Goal: Contribute content: Contribute content

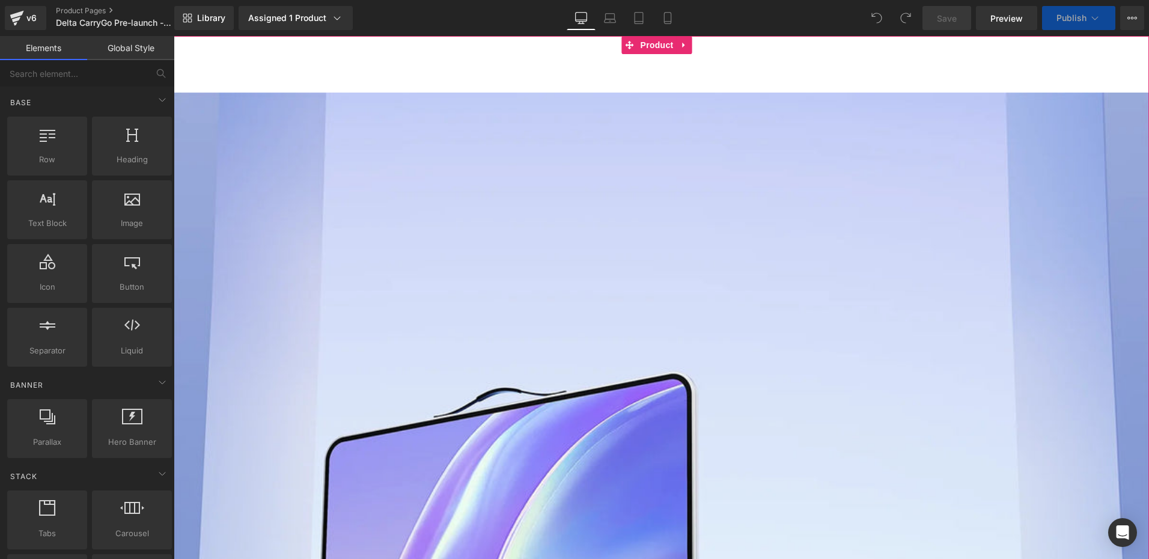
click at [174, 43] on link "Global Style" at bounding box center [130, 48] width 87 height 24
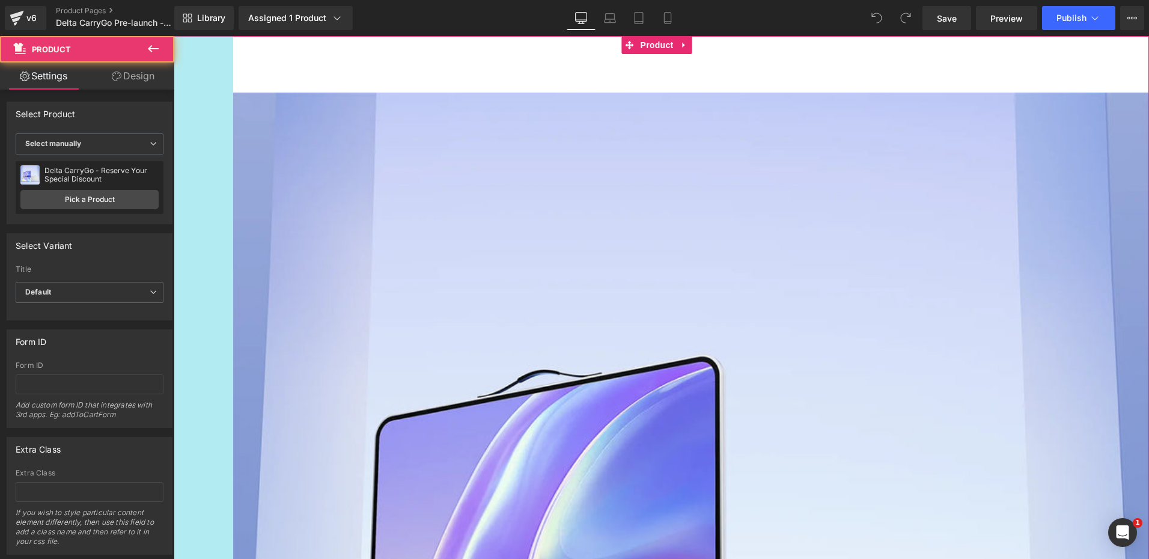
drag, startPoint x: 174, startPoint y: 43, endPoint x: 234, endPoint y: 47, distance: 59.6
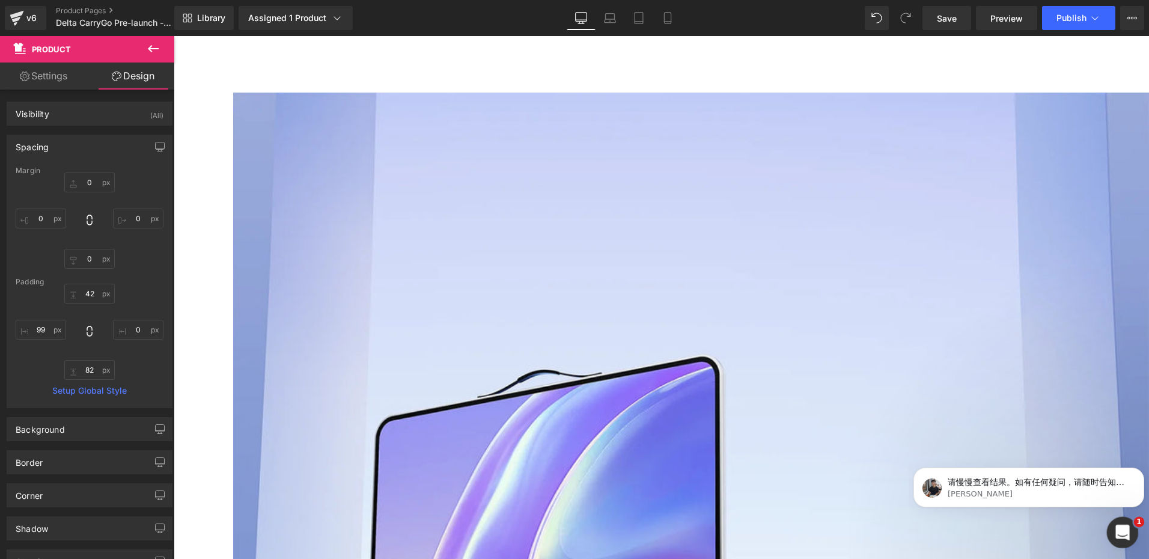
click at [1129, 522] on div "打开 Intercom Messenger" at bounding box center [1120, 531] width 40 height 40
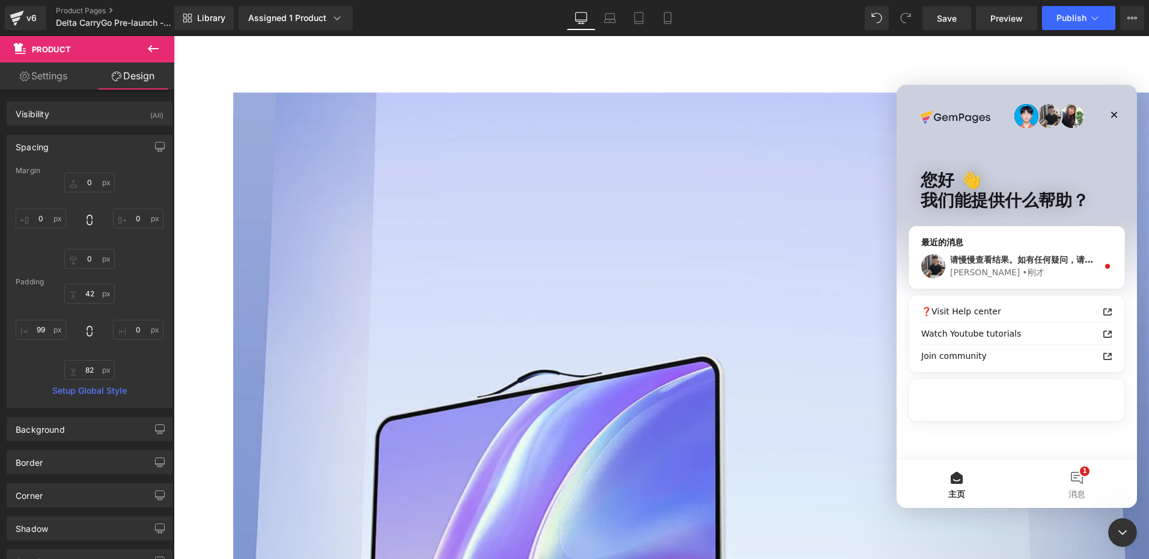
click at [1015, 261] on span "请慢慢查看结果。如有任何疑问，请随时告知我。" at bounding box center [1042, 260] width 185 height 10
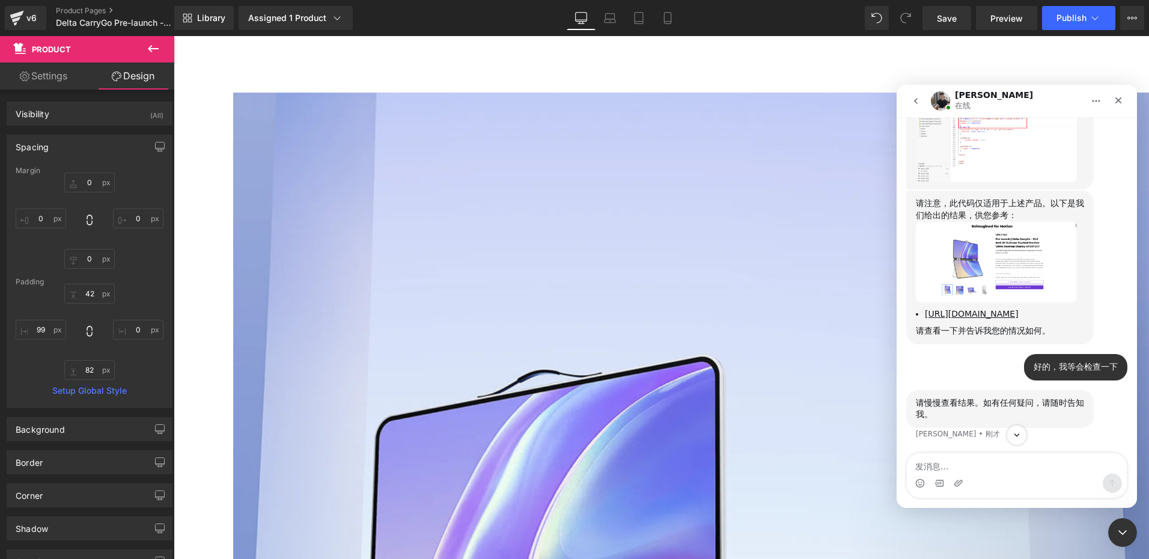
scroll to position [1634, 0]
click at [999, 309] on link "https://uperfect.com/products/portable-dual-screen-suitcase-monitor" at bounding box center [971, 314] width 94 height 10
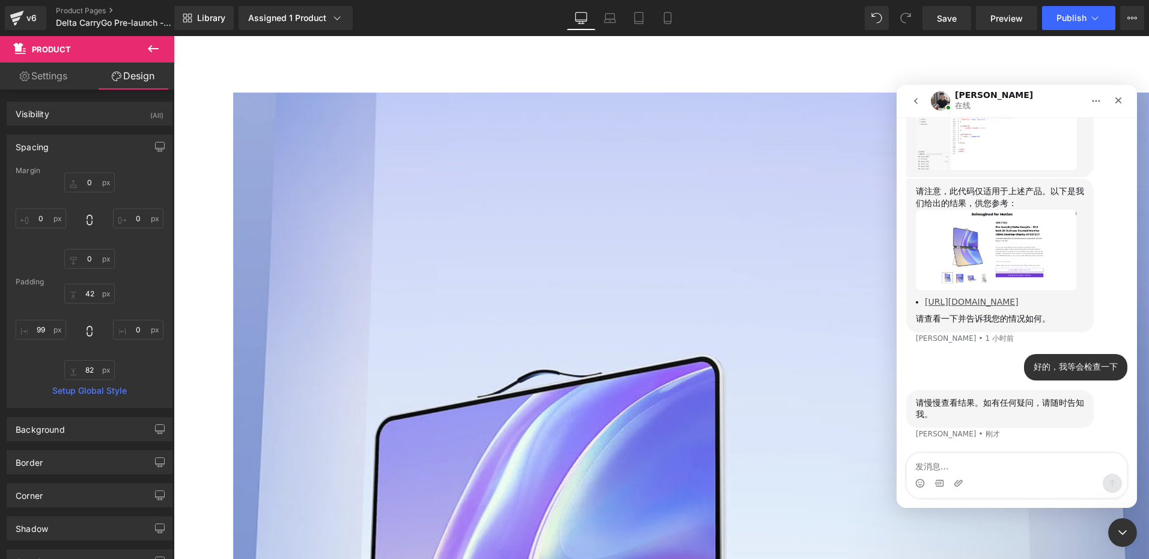
scroll to position [1646, 0]
click at [927, 473] on div "Intercom Messenger" at bounding box center [1016, 482] width 220 height 19
click at [932, 462] on textarea "发消息..." at bounding box center [1016, 463] width 220 height 20
paste textarea "发消息..."
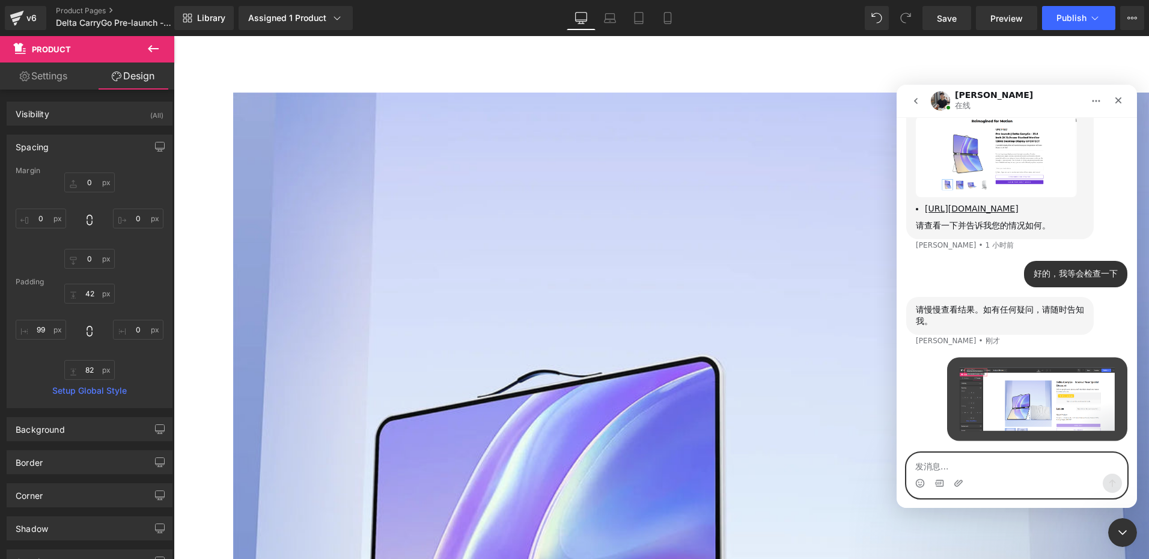
scroll to position [1740, 0]
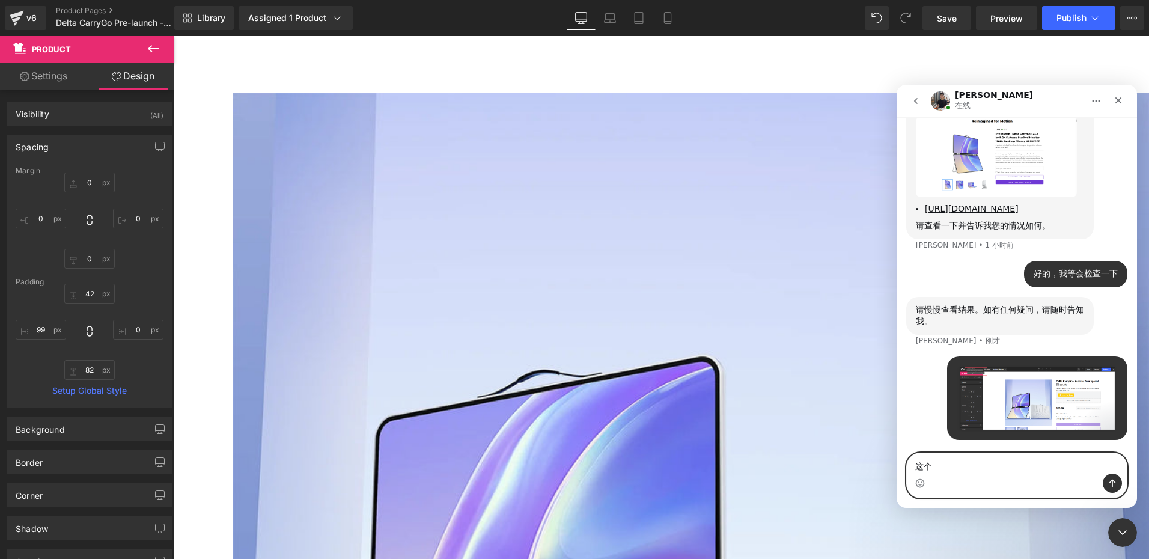
type textarea "这"
type textarea "我刚检查了，页面是我想要的效果"
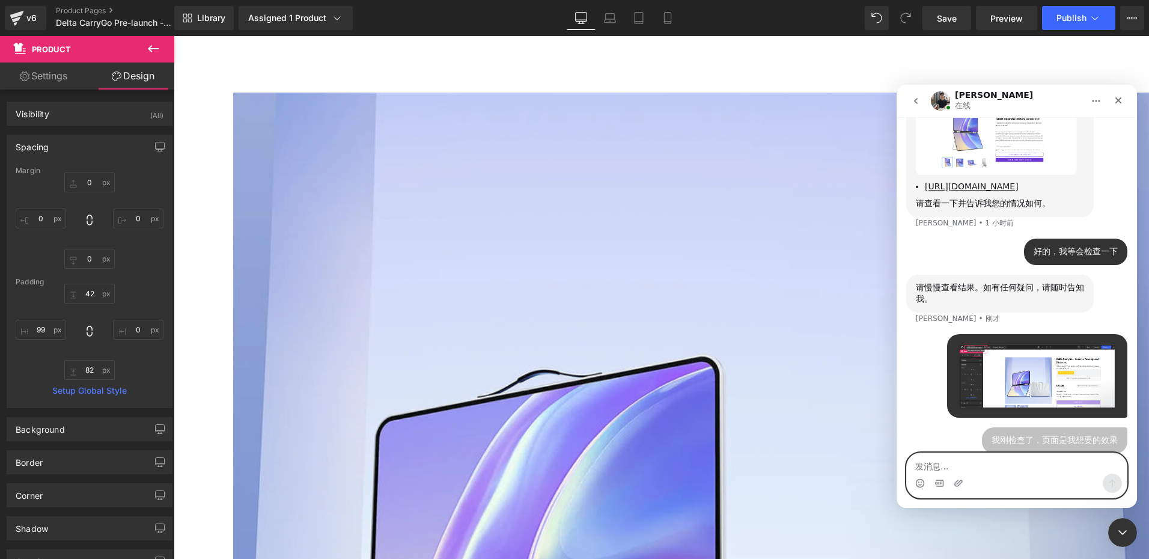
scroll to position [1767, 0]
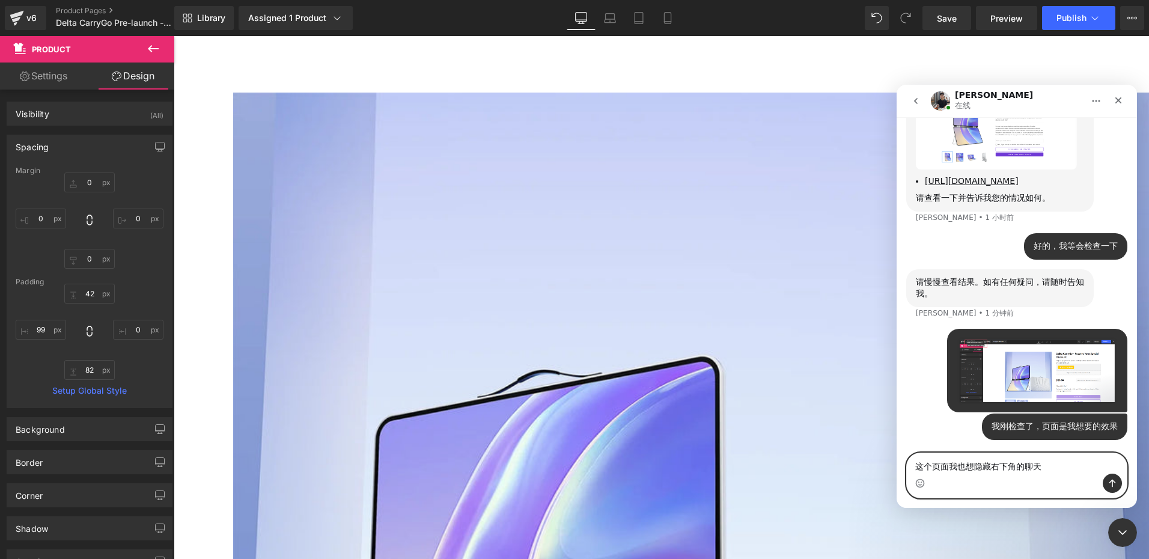
type textarea "这个页面我也想隐藏右下角的聊天窗口"
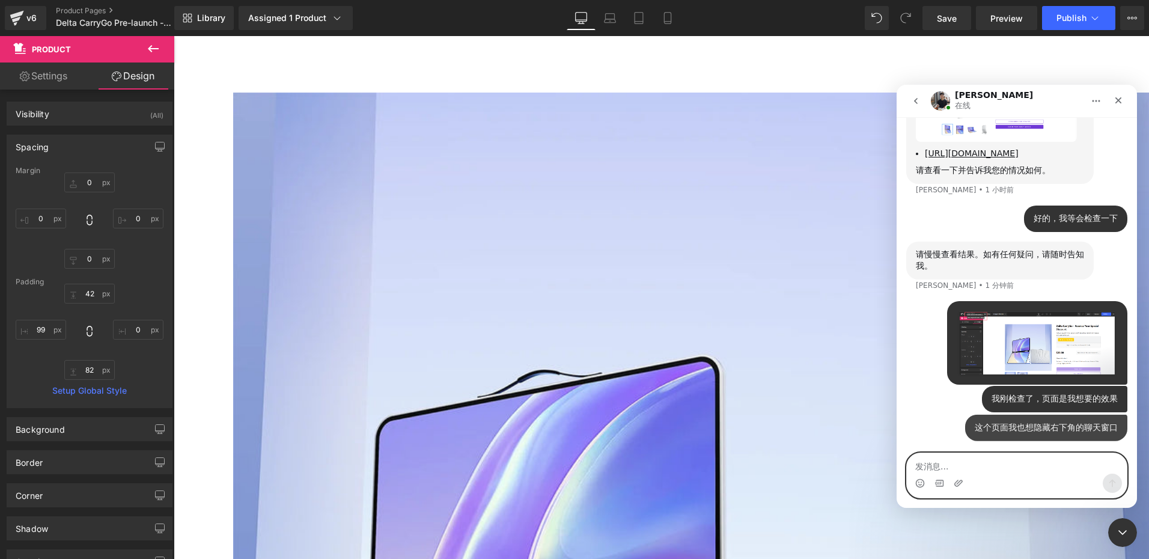
scroll to position [1795, 0]
click at [953, 467] on textarea "发消息..." at bounding box center [1016, 463] width 220 height 20
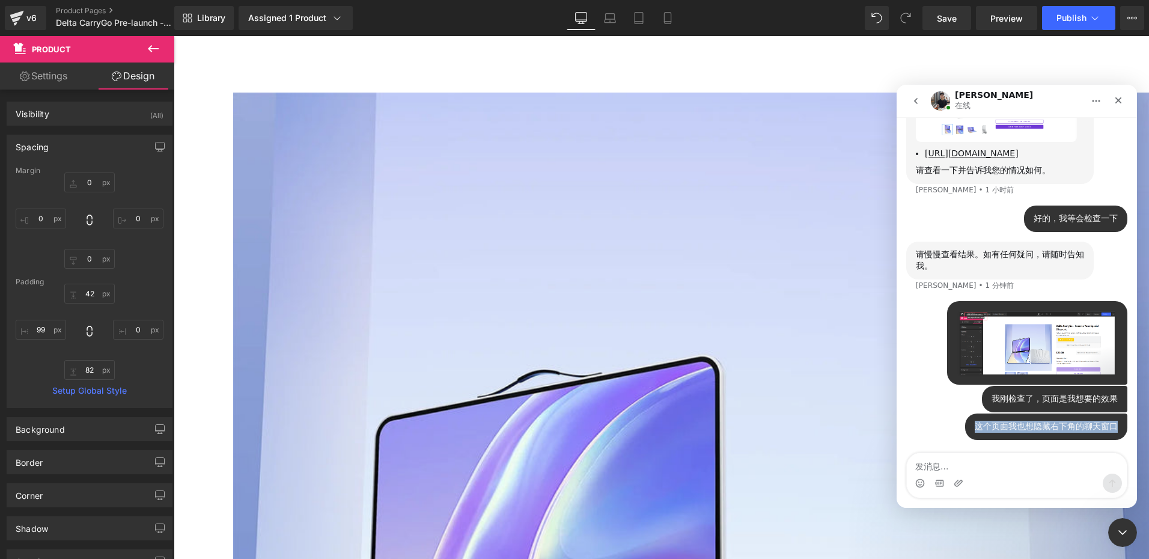
drag, startPoint x: 996, startPoint y: 433, endPoint x: 968, endPoint y: 428, distance: 28.7
click at [968, 428] on div "这个页面我也想隐藏右下角的聊天窗口 UPERFECT • 刚才" at bounding box center [1046, 426] width 162 height 26
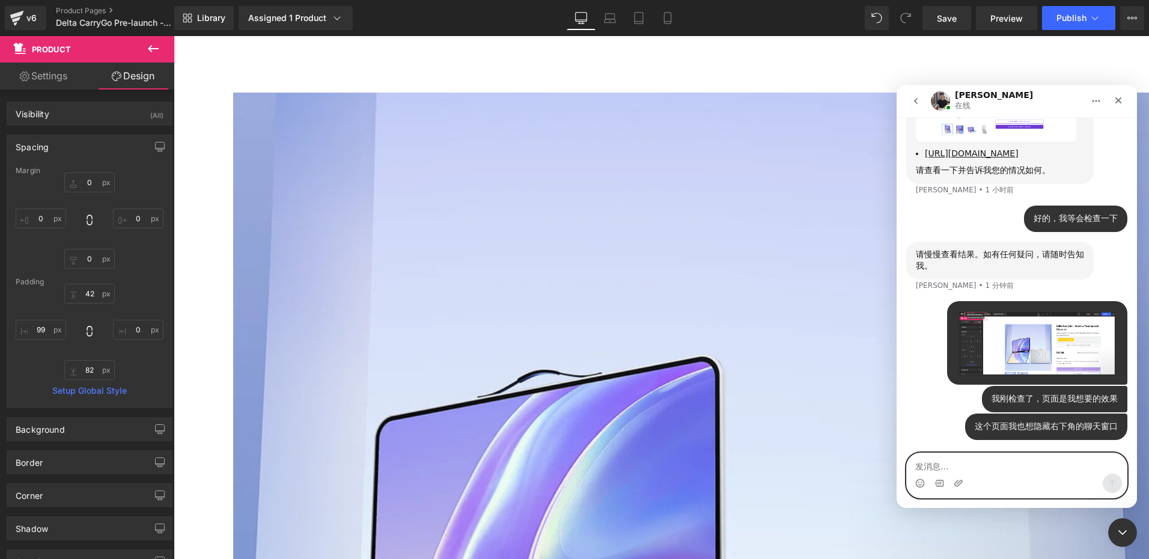
drag, startPoint x: 968, startPoint y: 428, endPoint x: 946, endPoint y: 460, distance: 38.5
click at [945, 460] on textarea "发消息..." at bounding box center [1016, 463] width 220 height 20
drag, startPoint x: 1117, startPoint y: 533, endPoint x: 2000, endPoint y: 1036, distance: 1016.1
click at [1117, 533] on icon "关闭 Intercom Messenger" at bounding box center [1120, 530] width 14 height 14
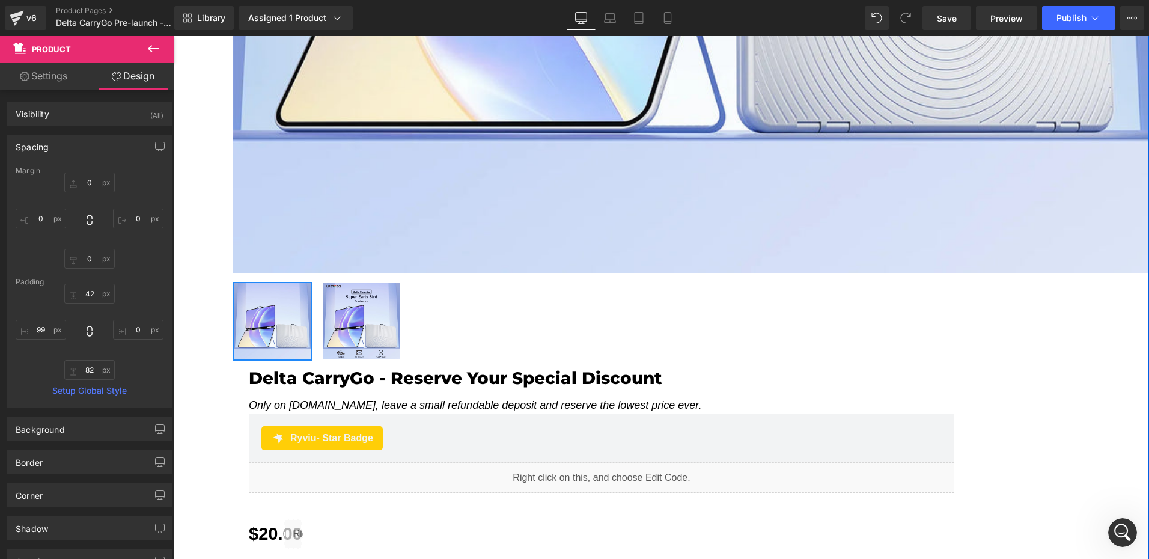
scroll to position [878, 0]
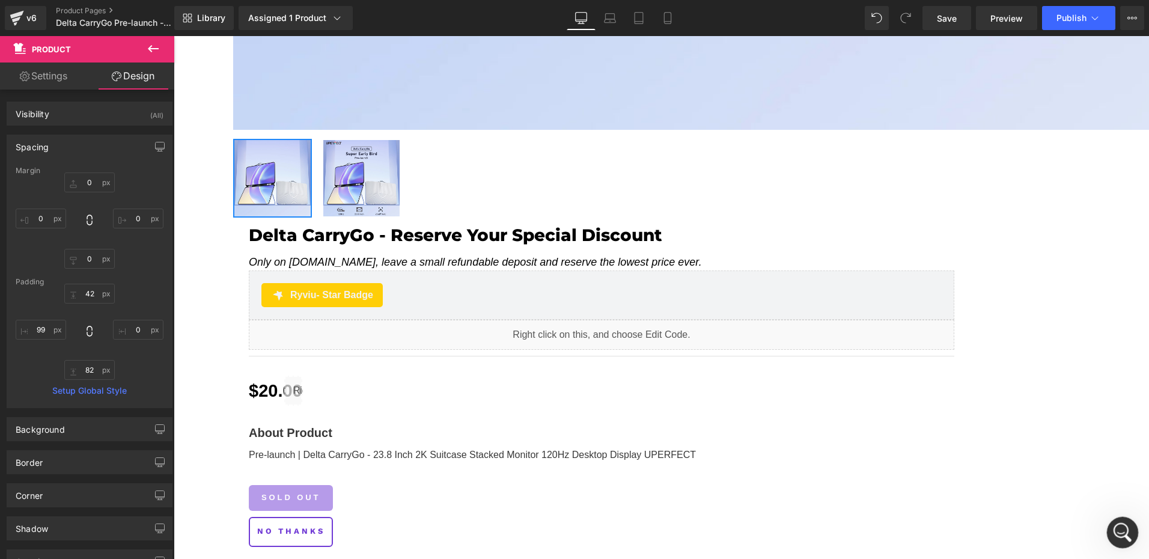
click at [1122, 531] on icon "打开 Intercom Messenger" at bounding box center [1120, 531] width 8 height 10
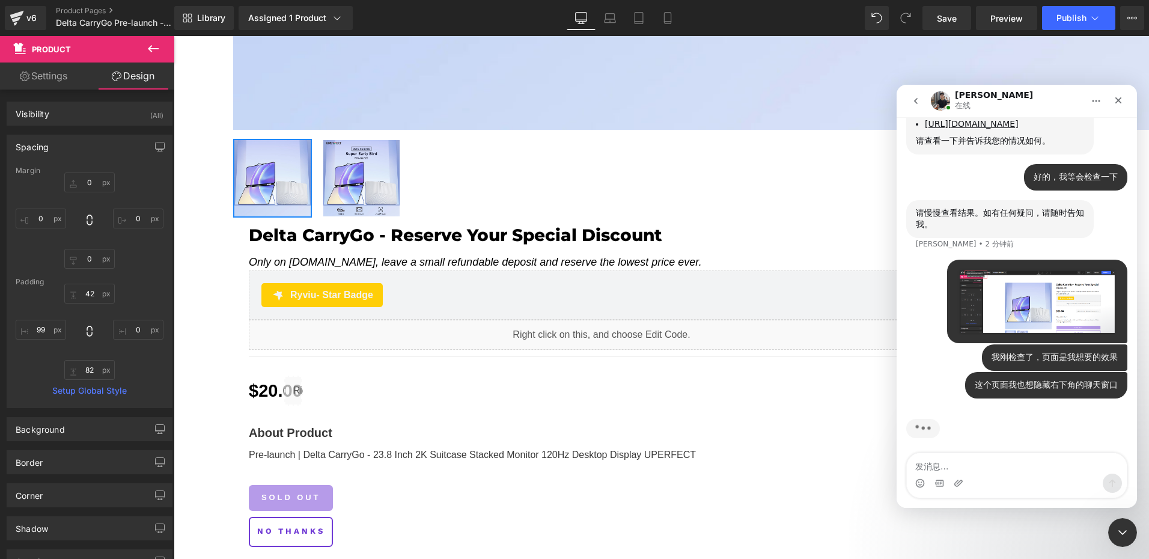
scroll to position [1829, 0]
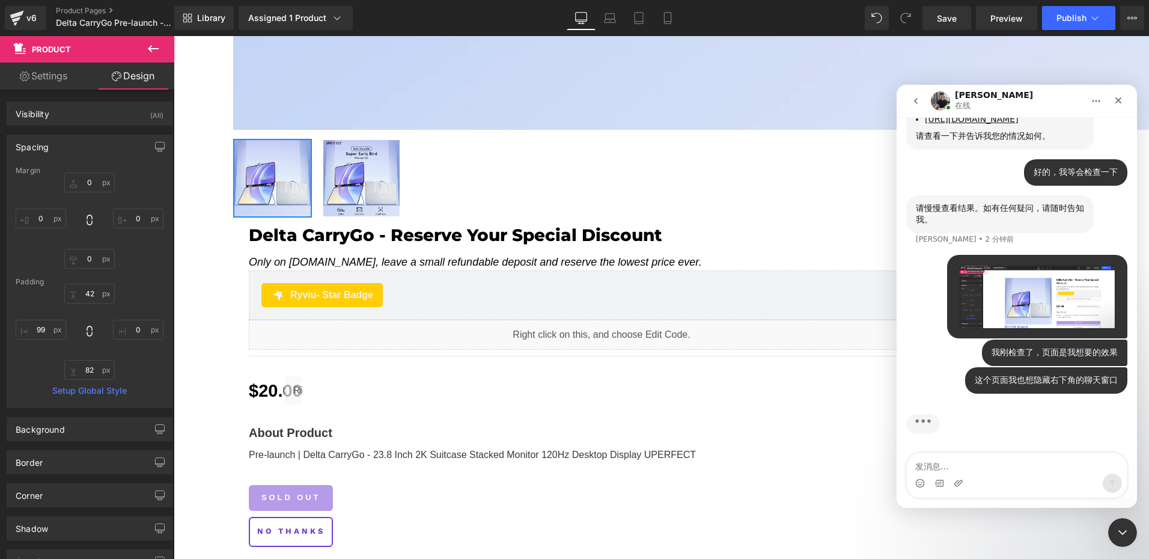
click at [957, 460] on textarea "发消息..." at bounding box center [1016, 463] width 220 height 20
type textarea "萨"
type textarea "我"
type textarea "请"
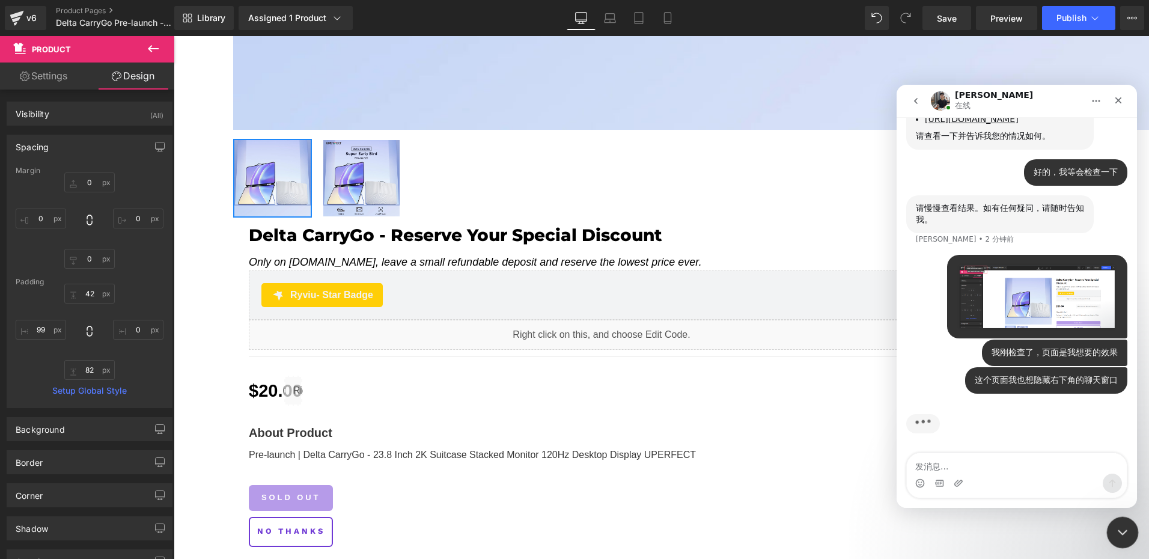
click at [1115, 529] on icon "关闭 Intercom Messenger" at bounding box center [1120, 530] width 14 height 14
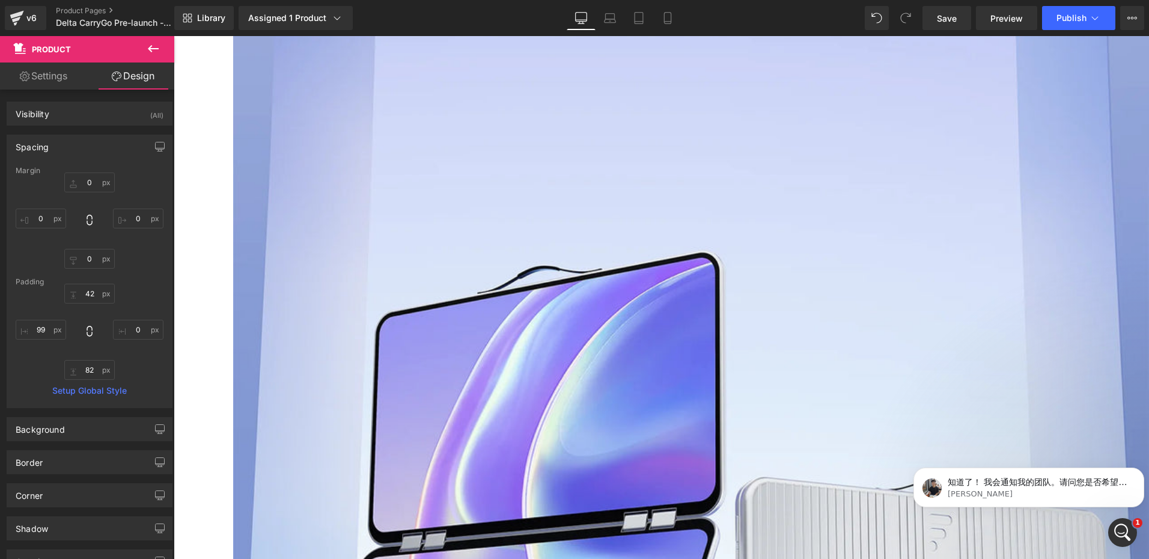
scroll to position [0, 0]
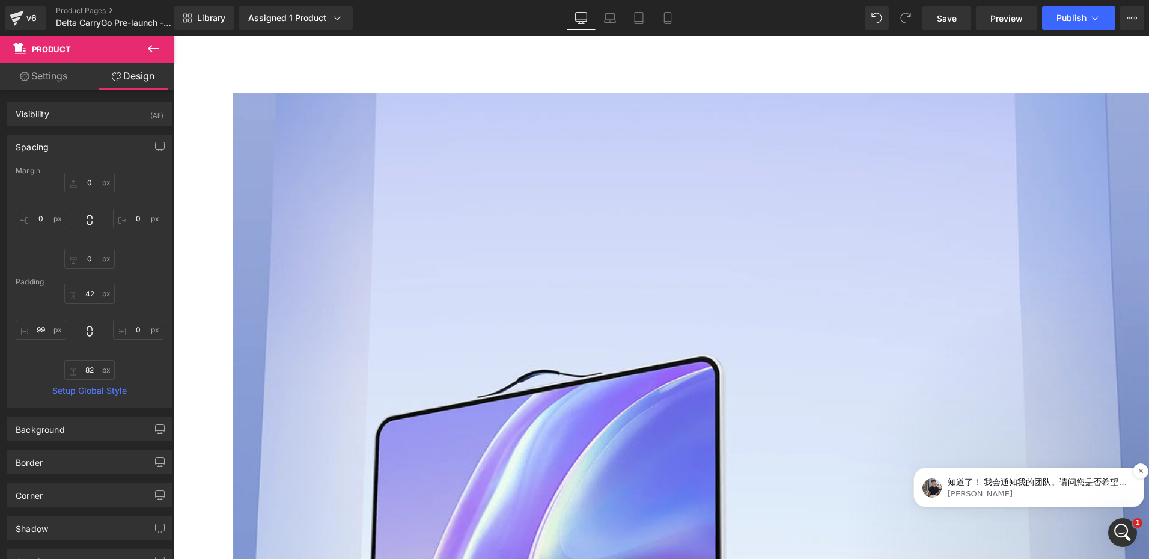
click at [1039, 481] on p "知道了！ 我会通知我的团队。请问您是否希望隐藏所有页面上的实时聊天按钮？ 这样，我们可以为您提供另一个代码，这样您就无需手动查找页面了。" at bounding box center [1037, 482] width 181 height 12
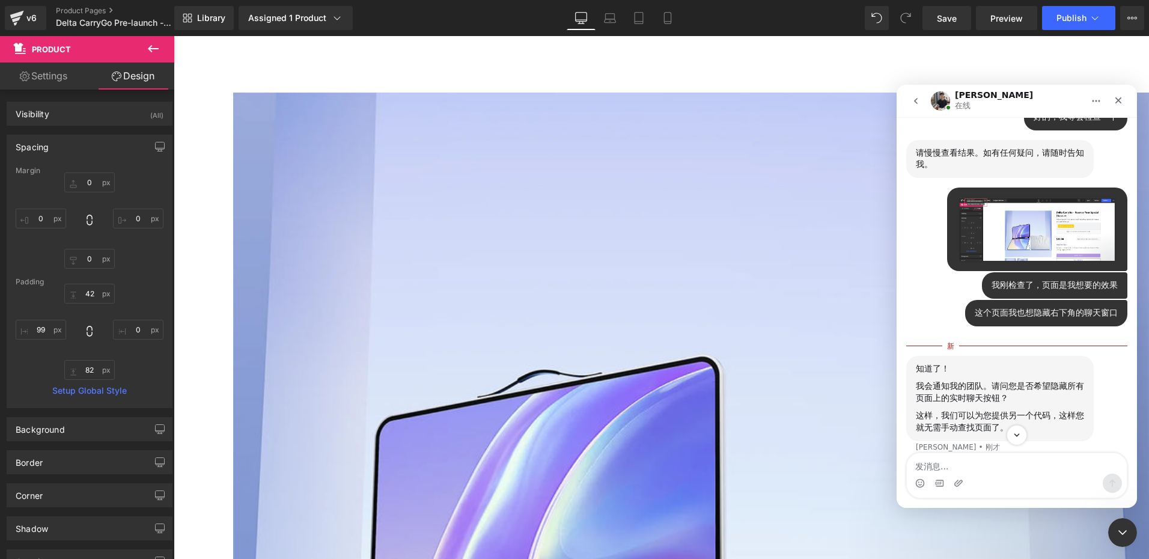
scroll to position [1898, 0]
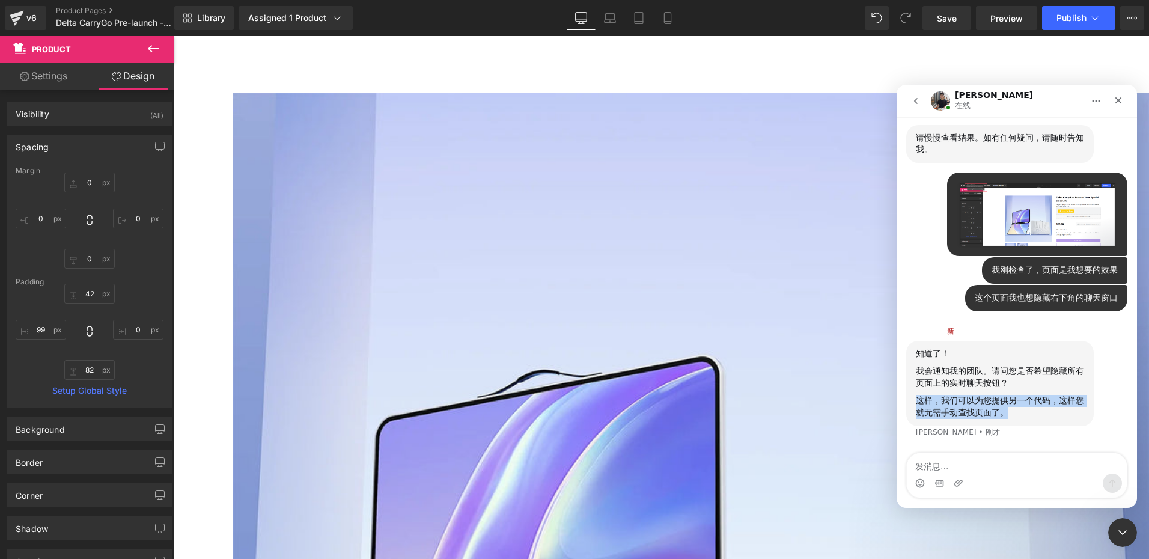
drag, startPoint x: 917, startPoint y: 402, endPoint x: 1009, endPoint y: 419, distance: 94.0
click at [1009, 419] on div "知道了！ 我会通知我的团队。请问您是否希望隐藏所有页面上的实时聊天按钮？ 这样，我们可以为您提供另一个代码，这样您就无需手动查找页面了。 Tony • 刚才" at bounding box center [999, 383] width 187 height 85
copy div "这样，我们可以为您提供另一个代码，这样您就无需手动查找页面了。"
click at [951, 412] on div "这样，我们可以为您提供另一个代码，这样您就无需手动查找页面了。" at bounding box center [999, 406] width 168 height 23
click at [969, 414] on div "这样，我们可以为您提供另一个代码，这样您就无需手动查找页面了。" at bounding box center [999, 406] width 168 height 23
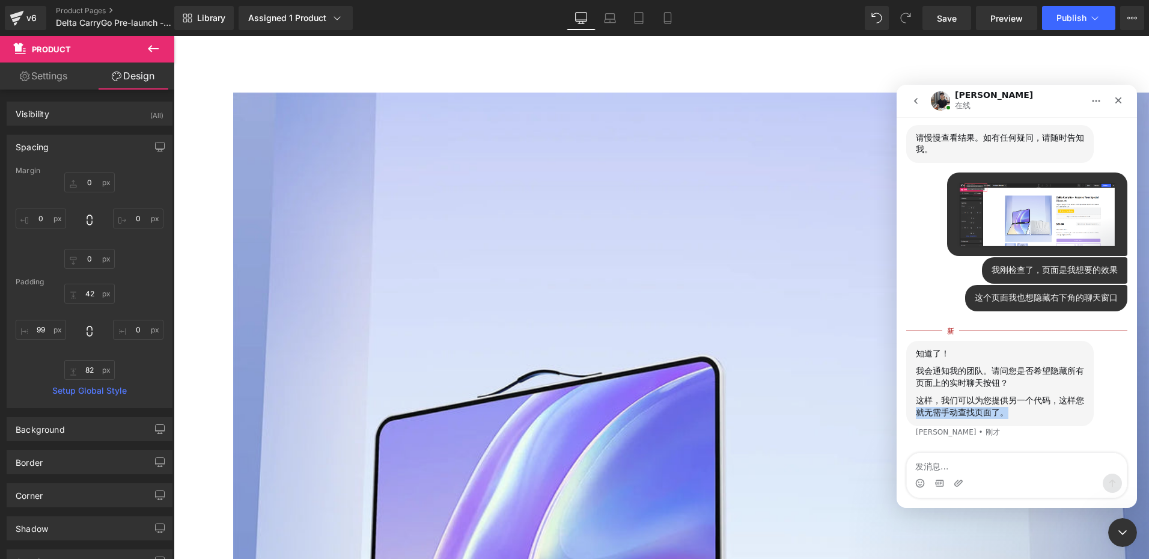
drag, startPoint x: 915, startPoint y: 413, endPoint x: 961, endPoint y: 419, distance: 45.5
click at [1015, 414] on div "这样，我们可以为您提供另一个代码，这样您就无需手动查找页面了。" at bounding box center [999, 406] width 168 height 23
copy div "就无需手动查找页面了。"
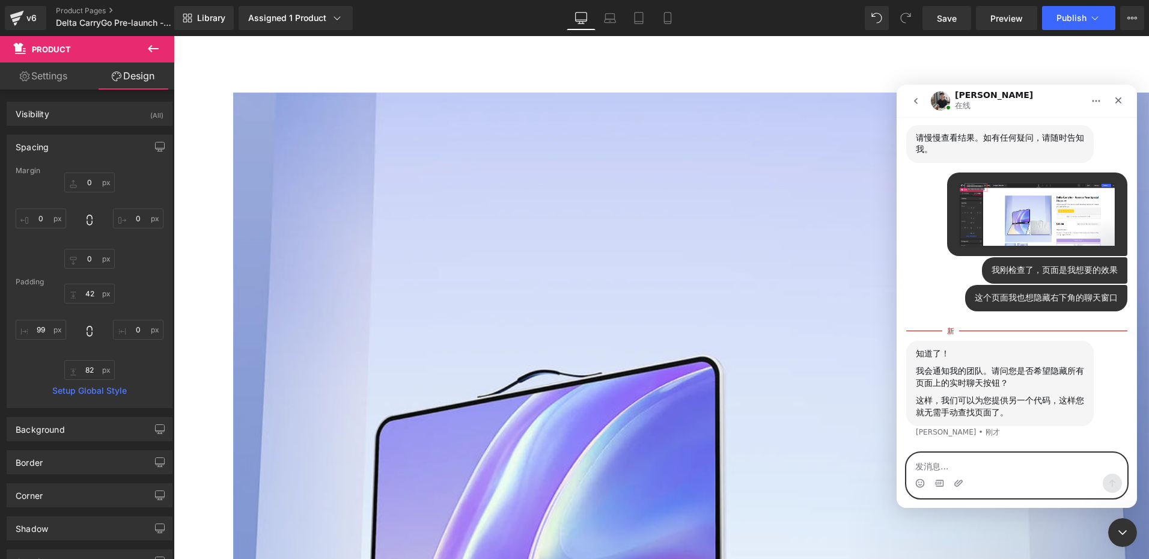
click at [920, 462] on textarea "发消息..." at bounding box center [1016, 463] width 220 height 20
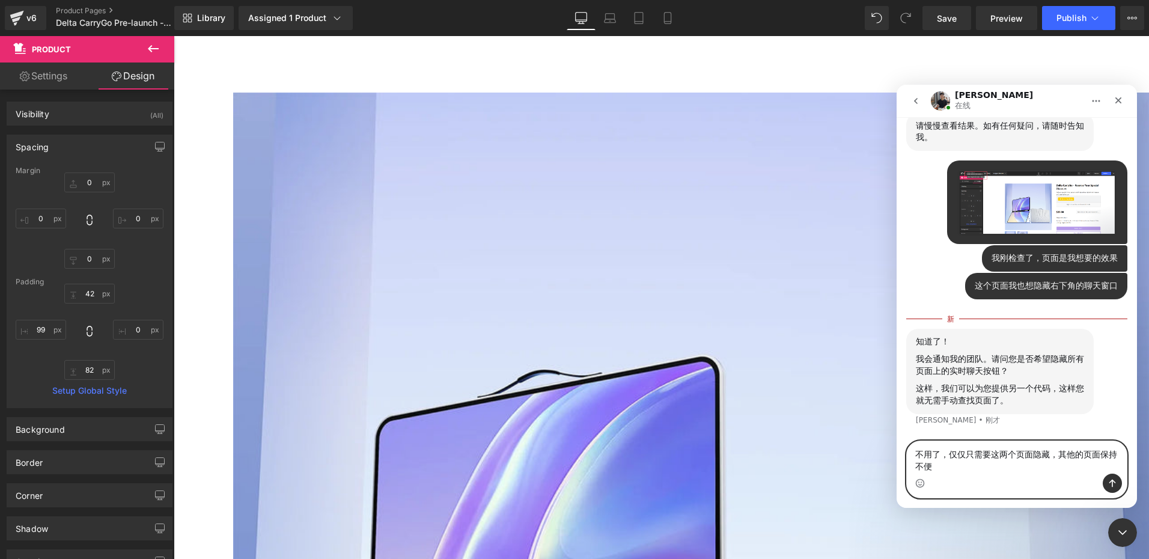
scroll to position [1910, 0]
type textarea "不用了，仅仅只需要这两个页面隐藏，其他的页面保持不变"
click at [967, 466] on textarea "不用了，仅仅只需要这两个页面隐藏，其他的页面保持不变" at bounding box center [1016, 457] width 220 height 32
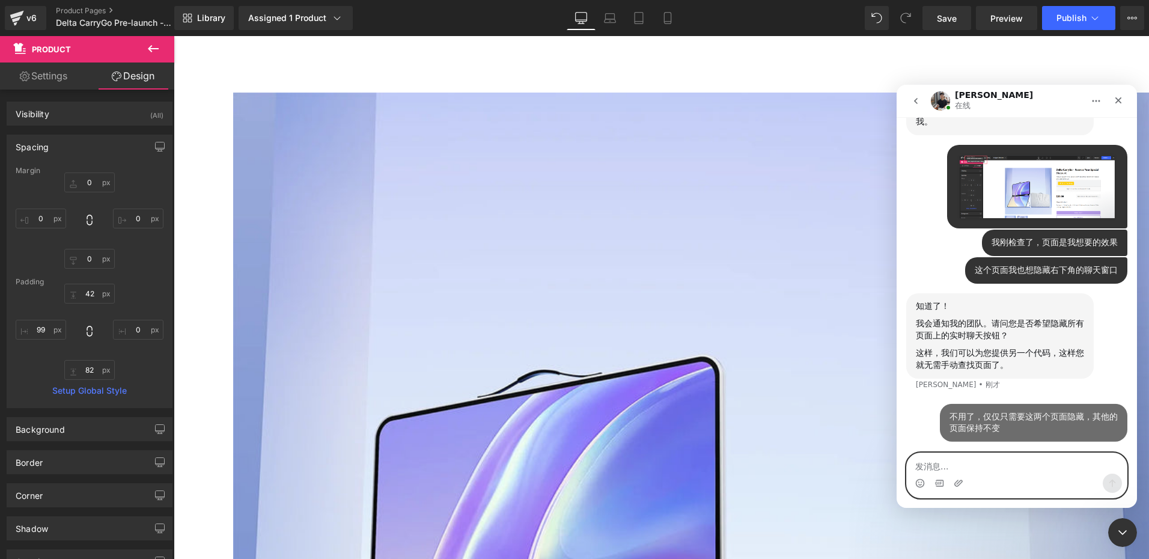
scroll to position [1925, 0]
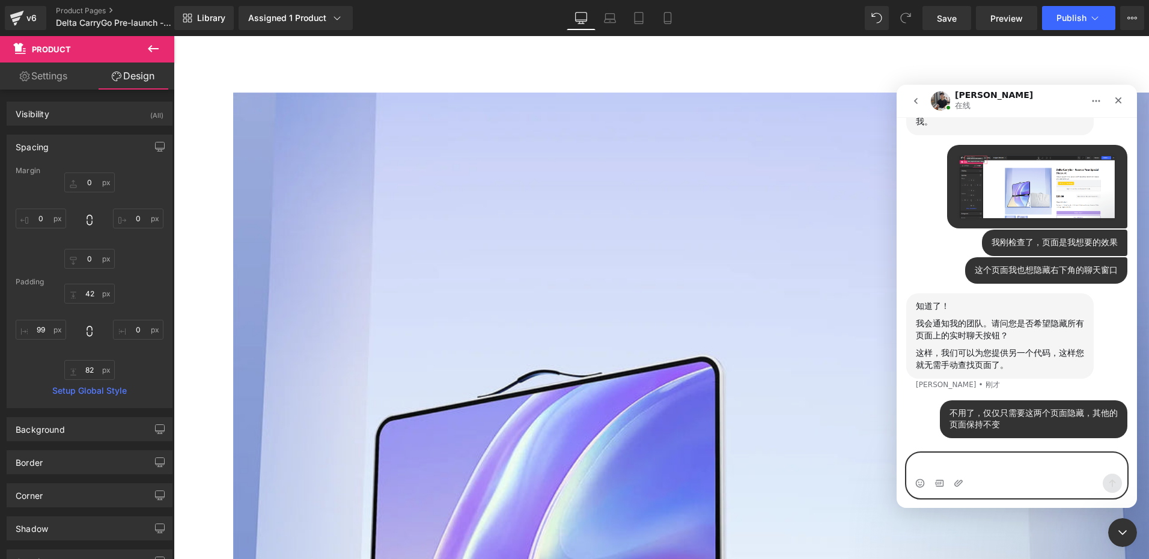
type textarea "萨"
type textarea "进"
type textarea "其他的页面不需要做任何改变"
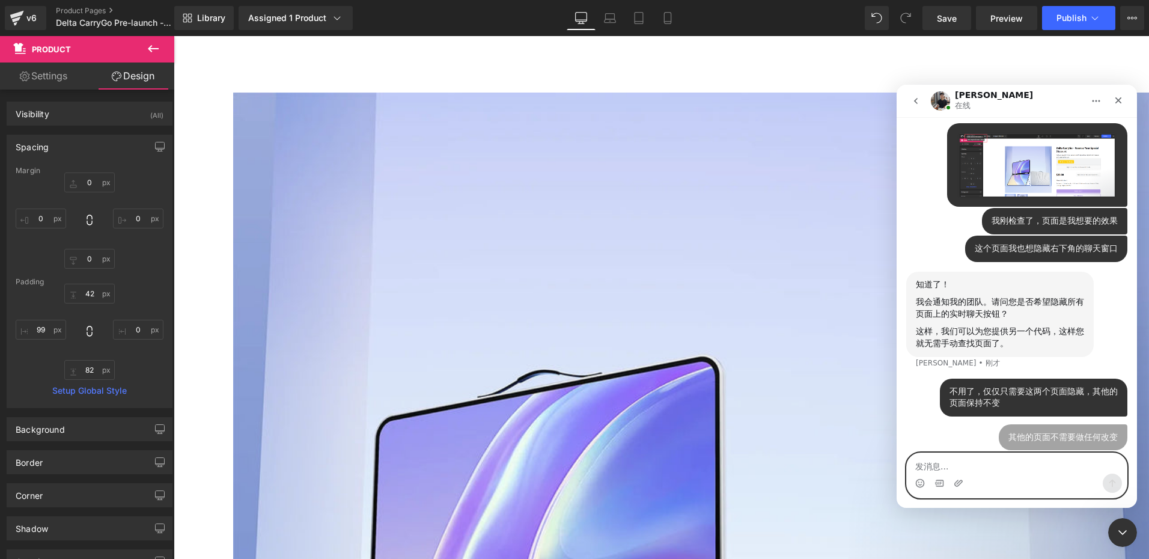
scroll to position [1953, 0]
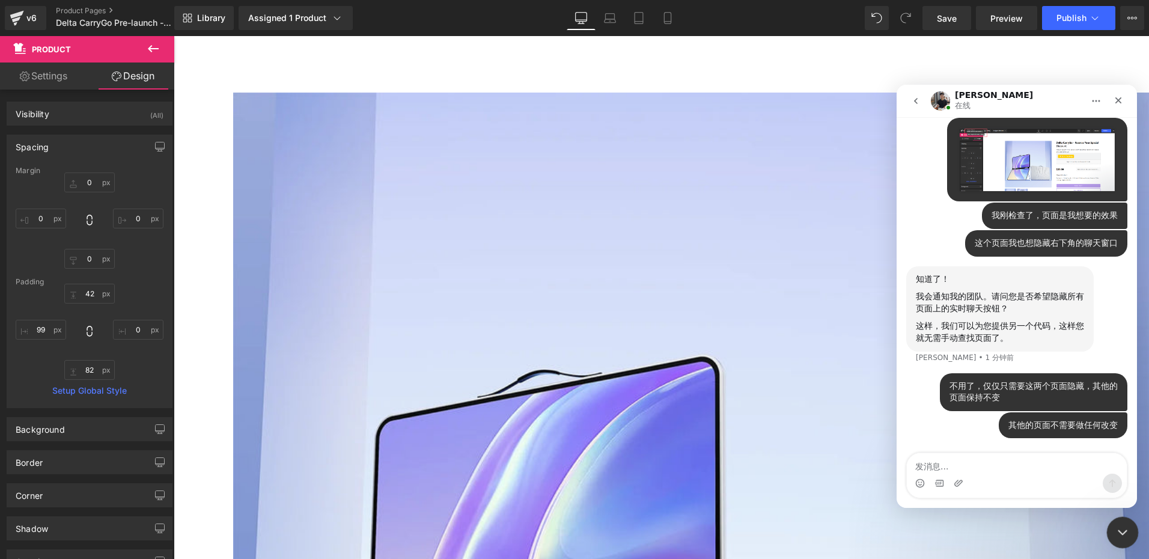
click at [1123, 538] on div "关闭 Intercom Messenger" at bounding box center [1120, 530] width 29 height 29
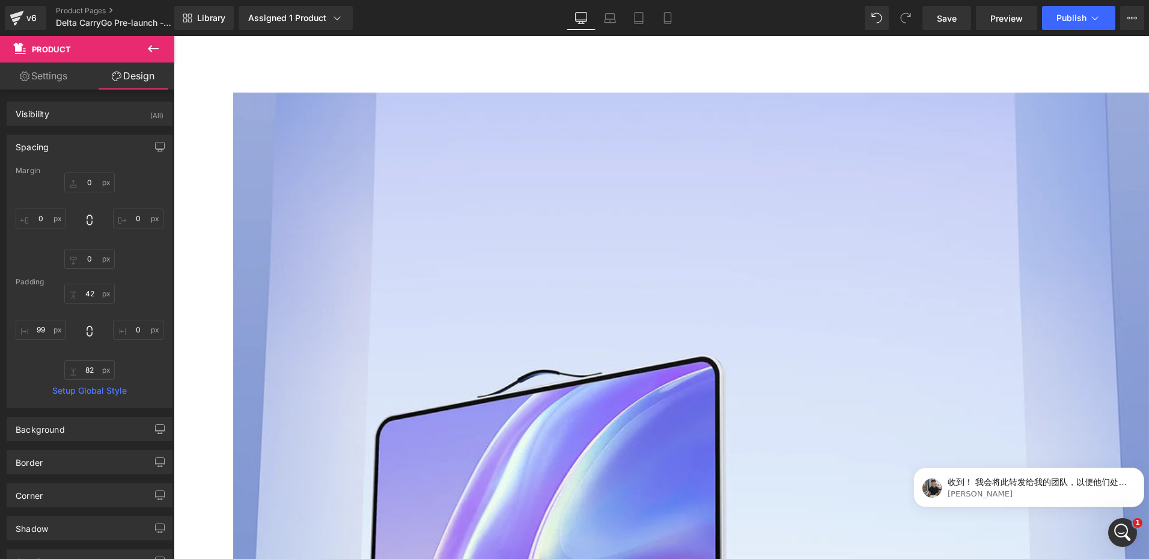
scroll to position [0, 0]
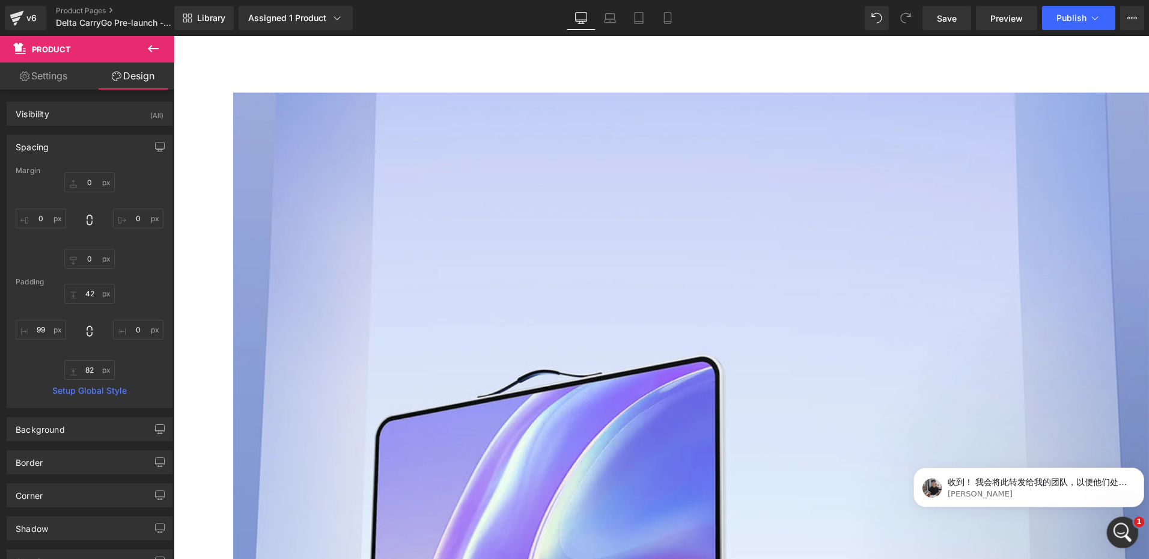
click at [1124, 535] on icon "打开 Intercom Messenger" at bounding box center [1121, 531] width 20 height 20
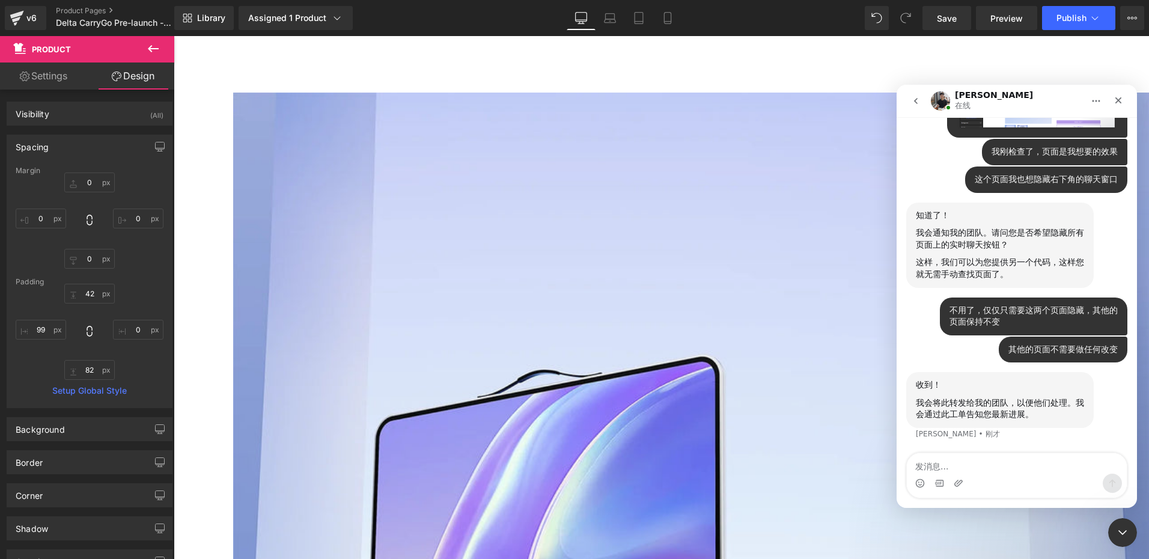
scroll to position [2018, 0]
click at [960, 458] on textarea "发消息..." at bounding box center [1016, 463] width 220 height 20
type textarea "好的"
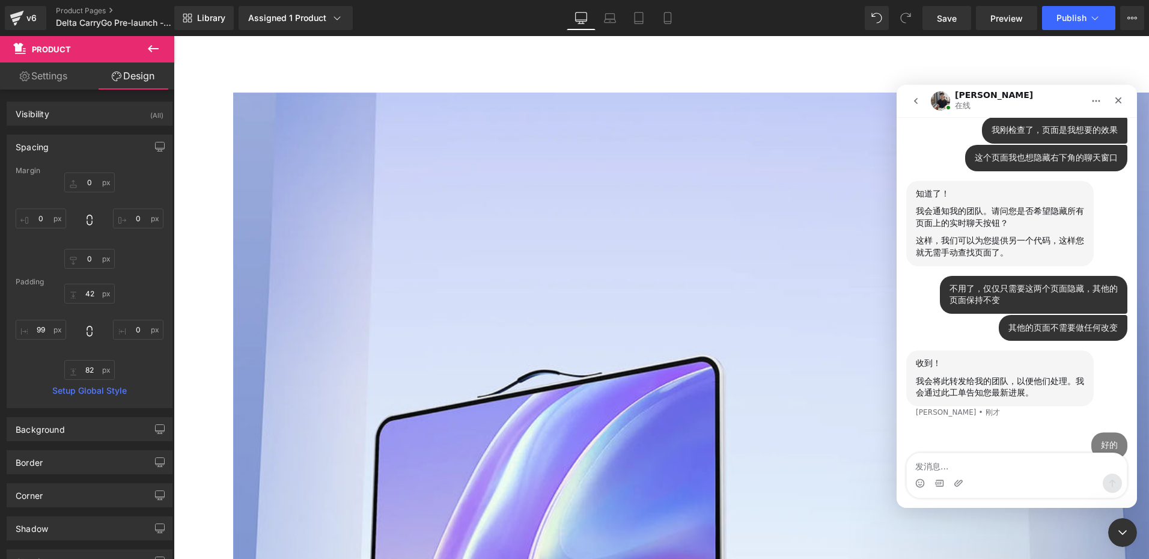
scroll to position [2054, 0]
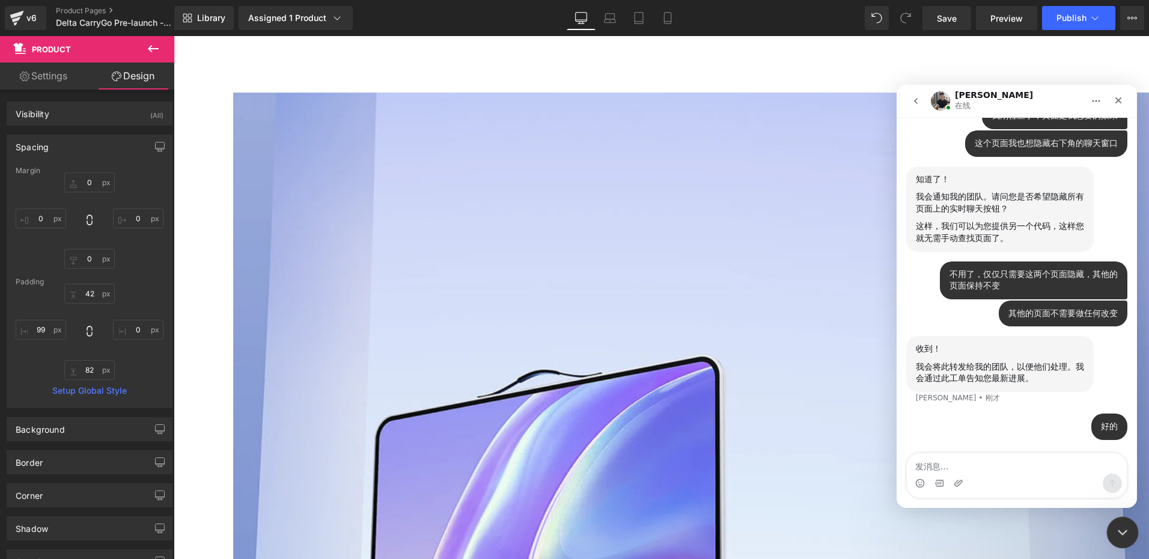
click html
click at [1118, 530] on icon "关闭 Intercom Messenger" at bounding box center [1120, 530] width 8 height 5
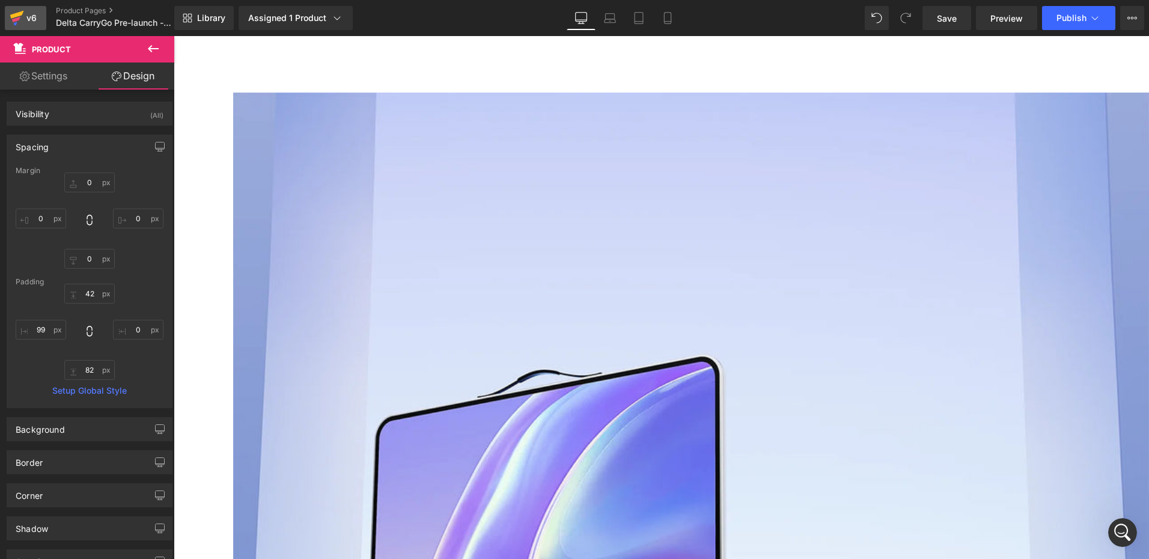
click at [28, 20] on div "v6" at bounding box center [31, 18] width 15 height 16
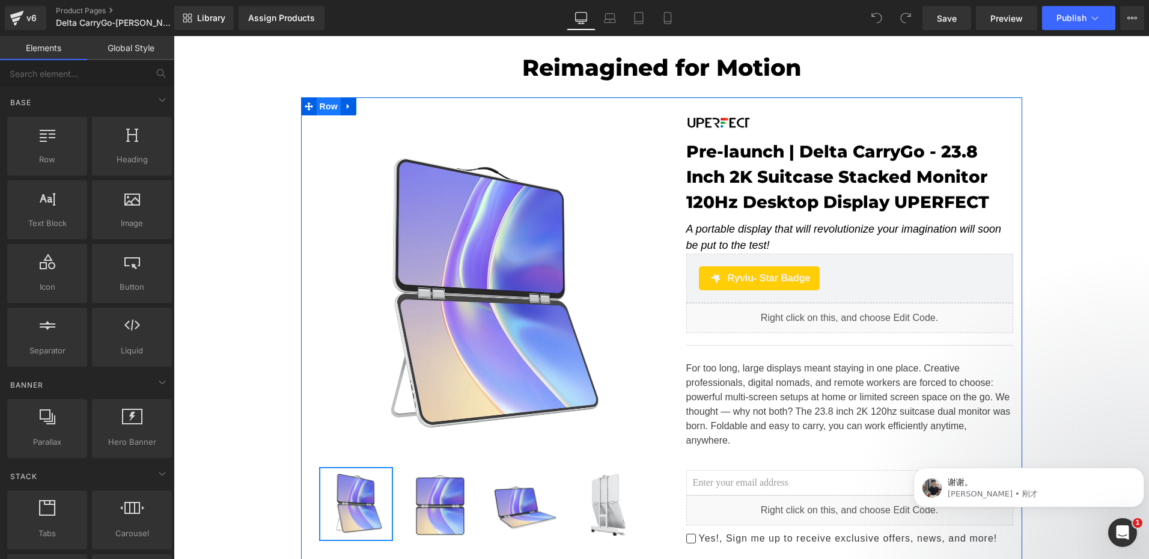
click at [317, 112] on span "Row" at bounding box center [329, 106] width 24 height 18
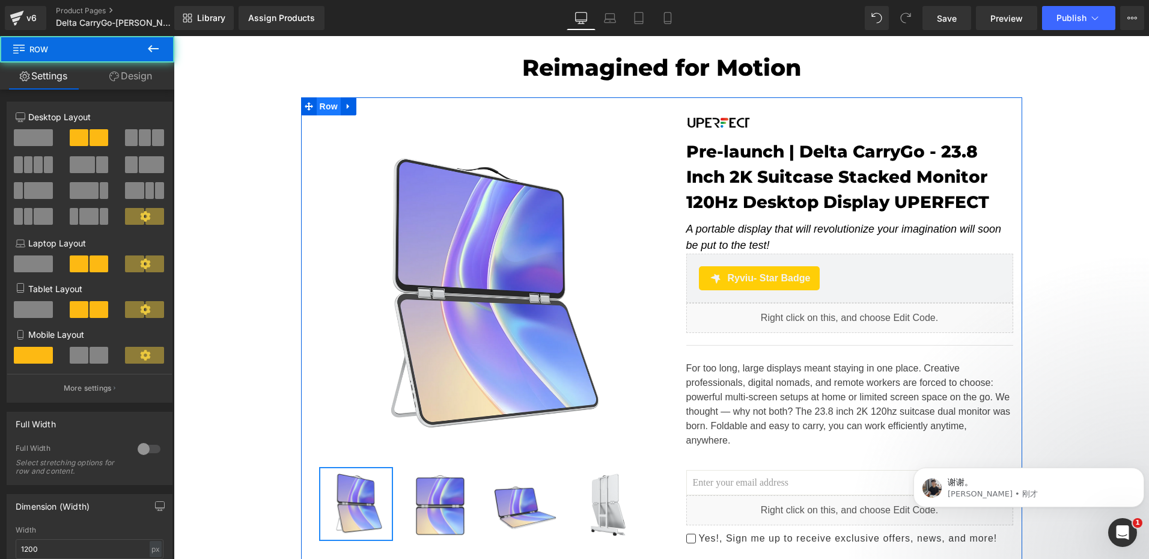
click at [317, 112] on span "Row" at bounding box center [329, 106] width 24 height 18
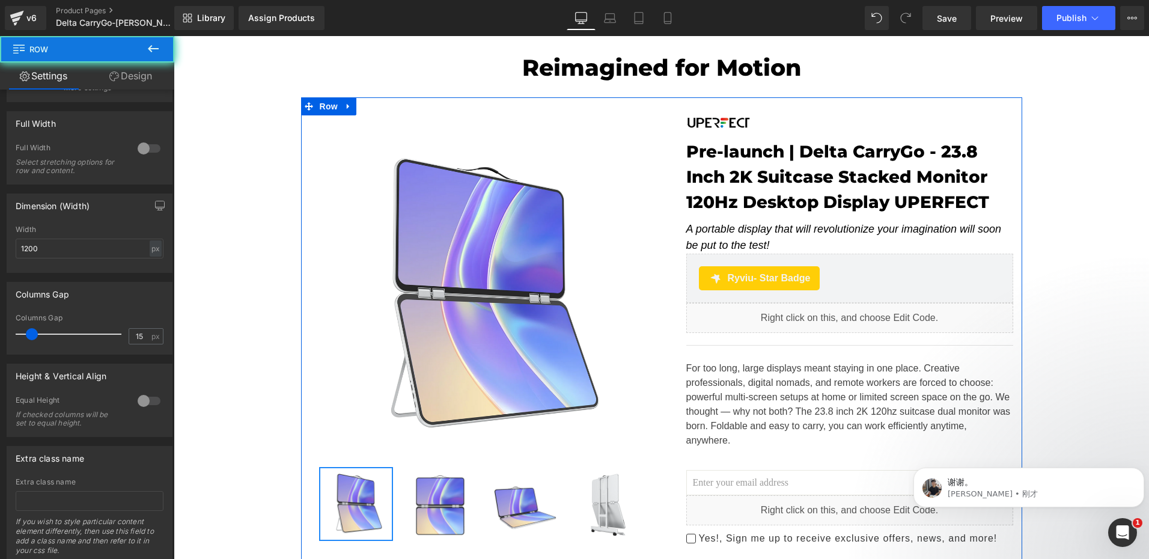
scroll to position [339, 0]
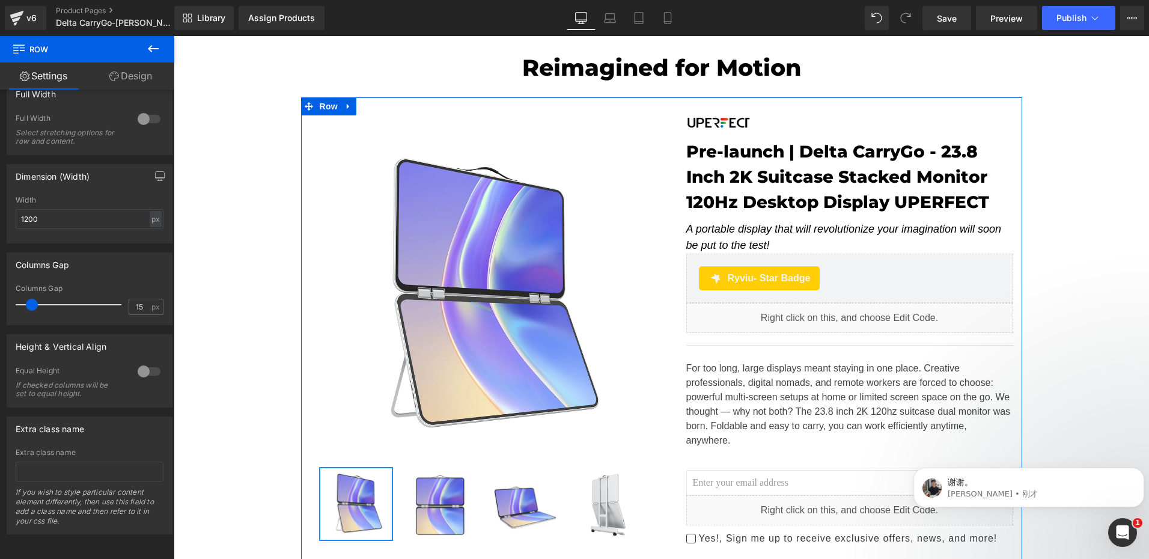
click at [140, 362] on div at bounding box center [149, 371] width 29 height 19
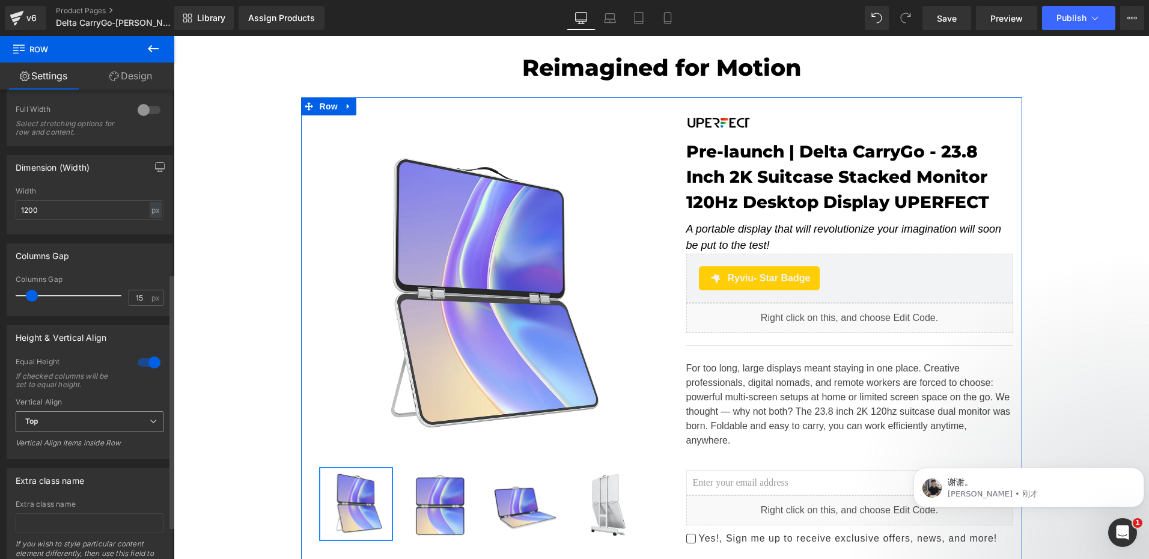
click at [66, 428] on span "Top" at bounding box center [90, 421] width 148 height 21
drag, startPoint x: 64, startPoint y: 447, endPoint x: 175, endPoint y: 368, distance: 136.0
click at [64, 447] on li "Top" at bounding box center [87, 443] width 143 height 18
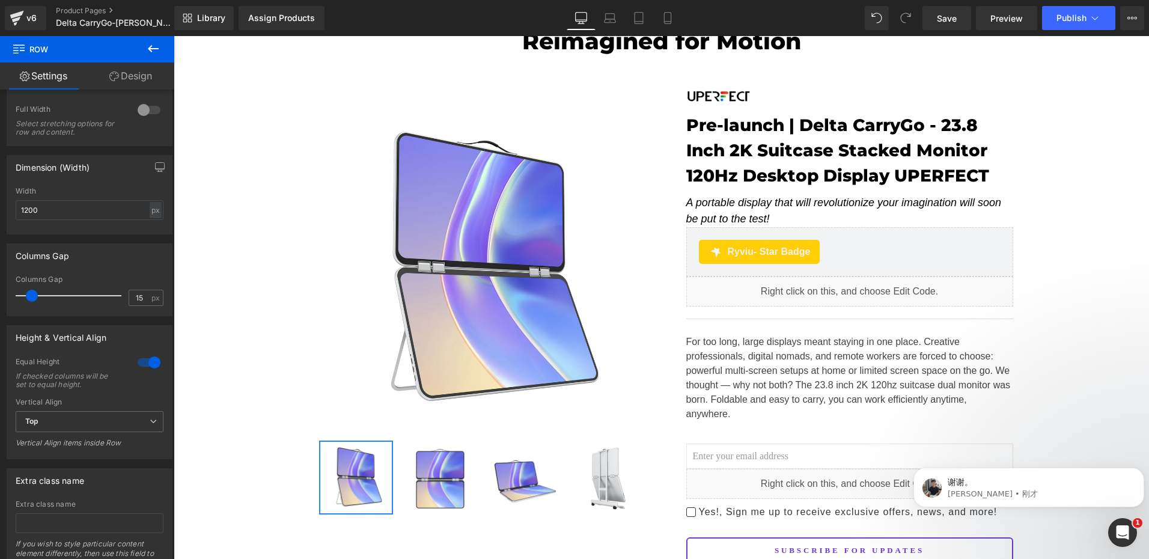
scroll to position [0, 0]
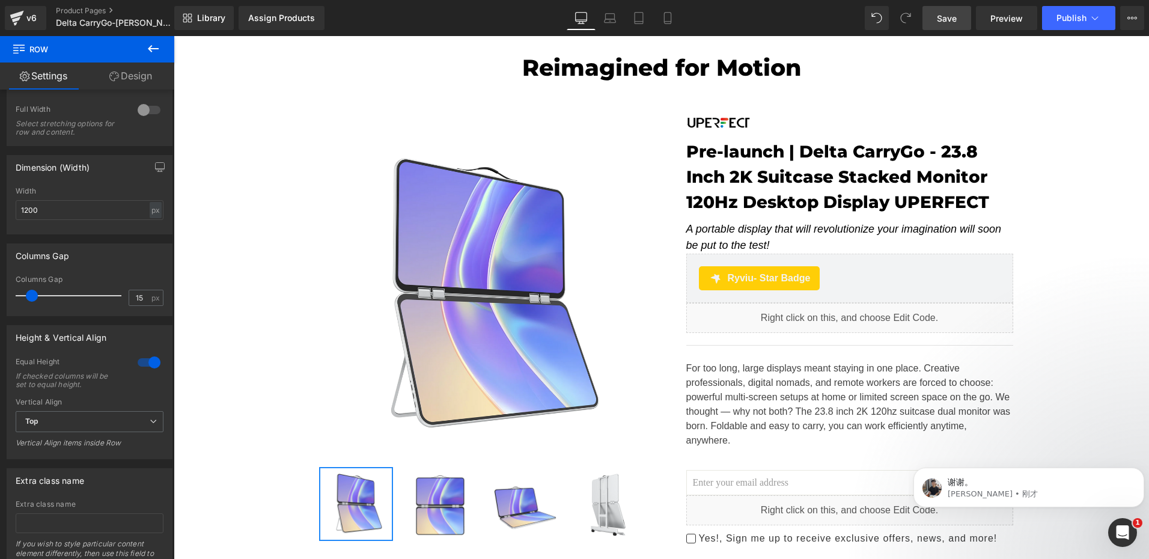
drag, startPoint x: 957, startPoint y: 17, endPoint x: 894, endPoint y: 89, distance: 95.3
click at [957, 17] on link "Save" at bounding box center [946, 18] width 49 height 24
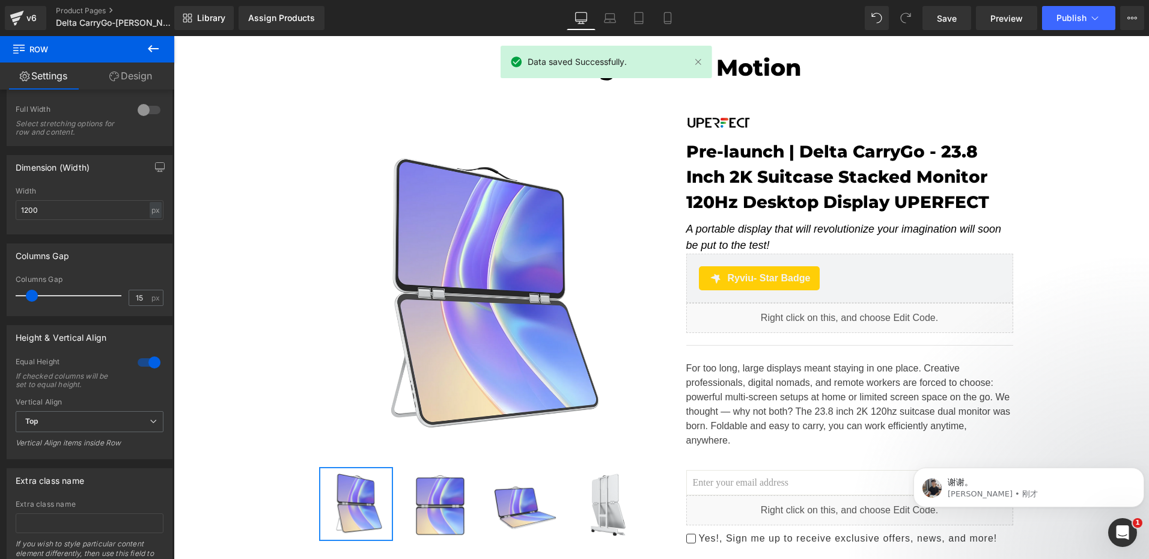
scroll to position [661, 0]
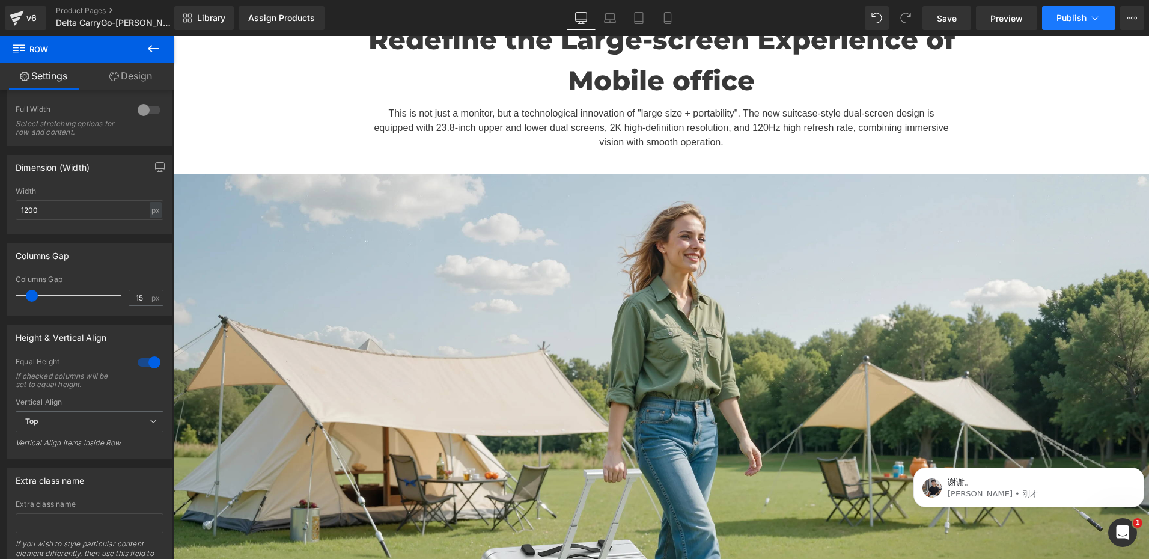
click at [1077, 12] on button "Publish" at bounding box center [1078, 18] width 73 height 24
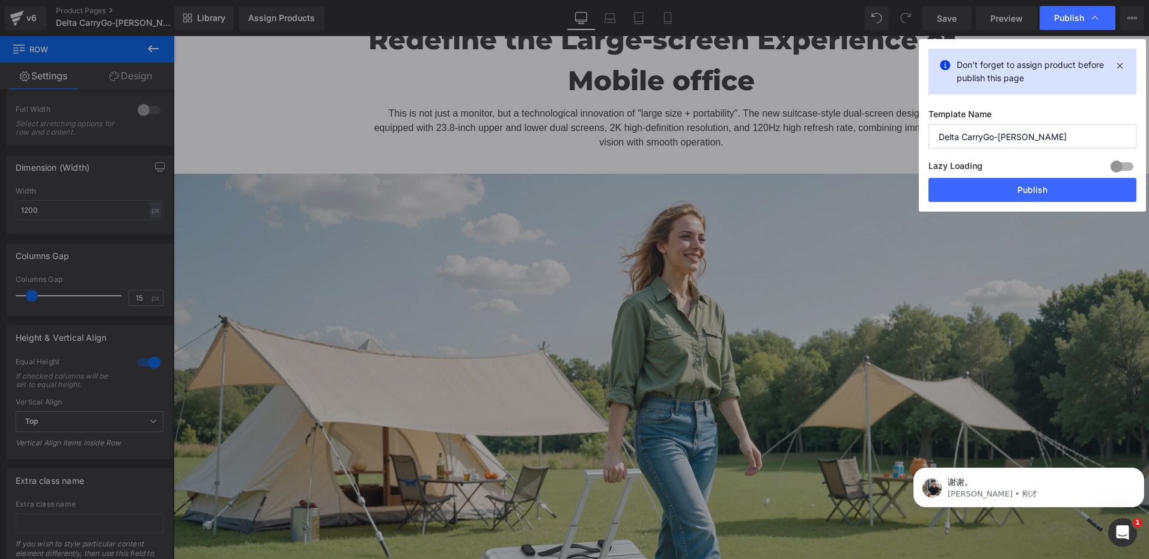
click at [1049, 177] on div "Lazy Loading Build Upgrade plan to unlock" at bounding box center [1032, 168] width 208 height 20
click at [1045, 197] on button "Publish" at bounding box center [1032, 190] width 208 height 24
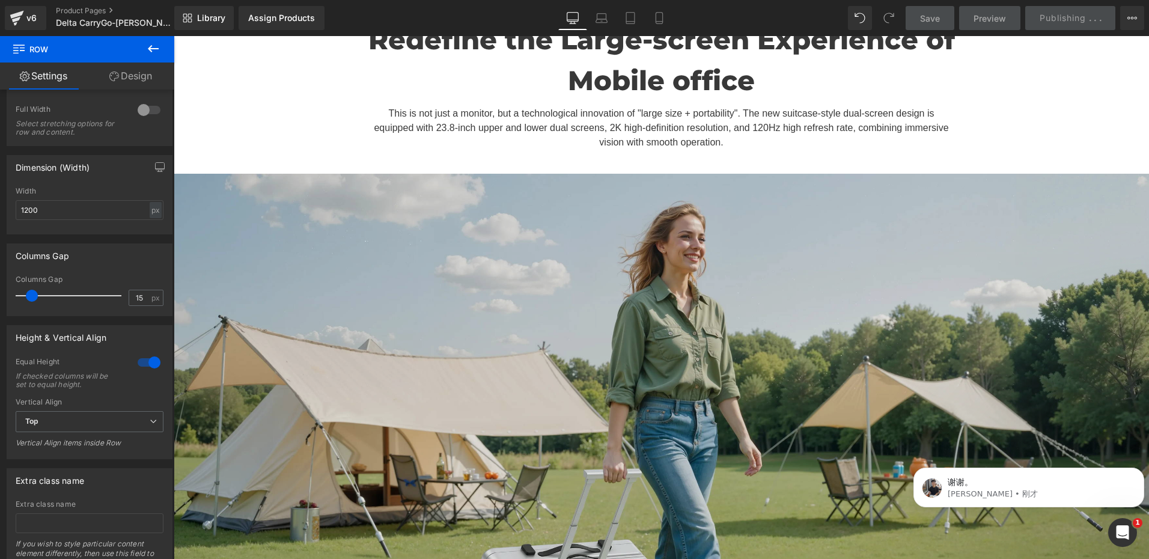
click at [633, 288] on img at bounding box center [661, 448] width 975 height 548
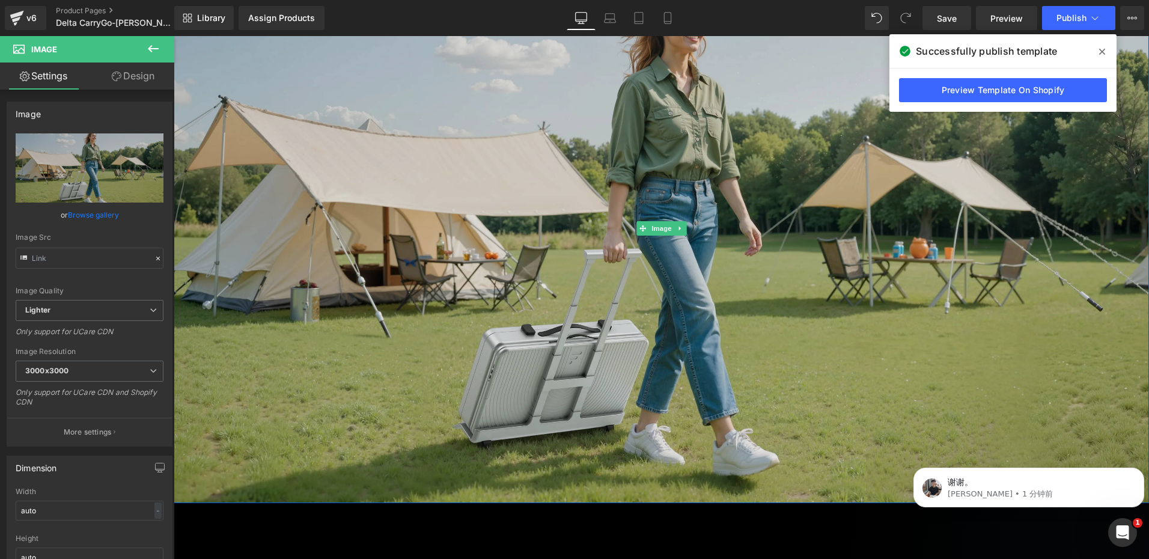
scroll to position [721, 0]
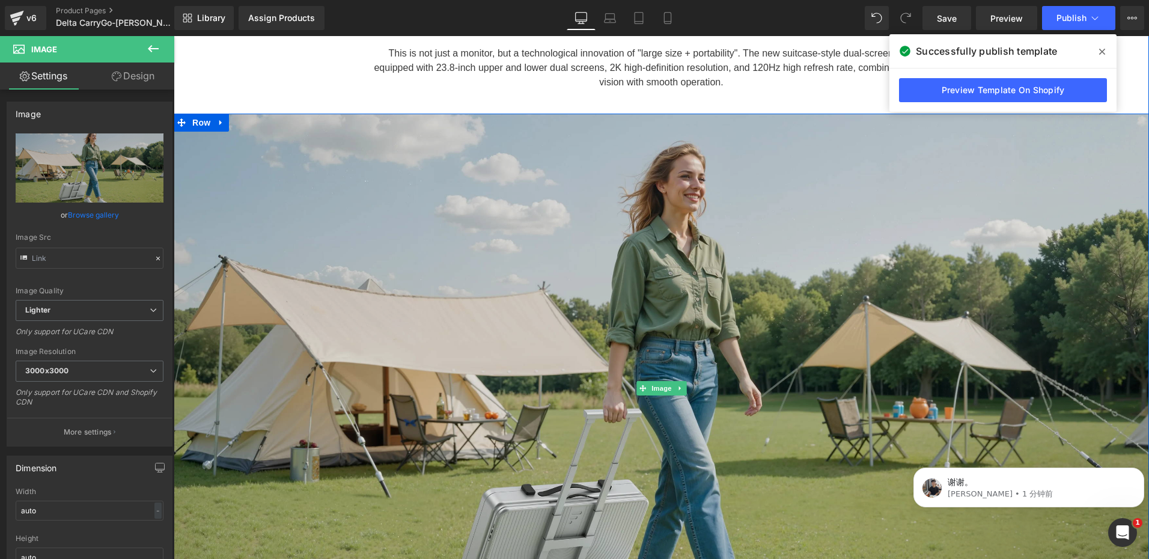
click at [647, 227] on img at bounding box center [661, 388] width 975 height 548
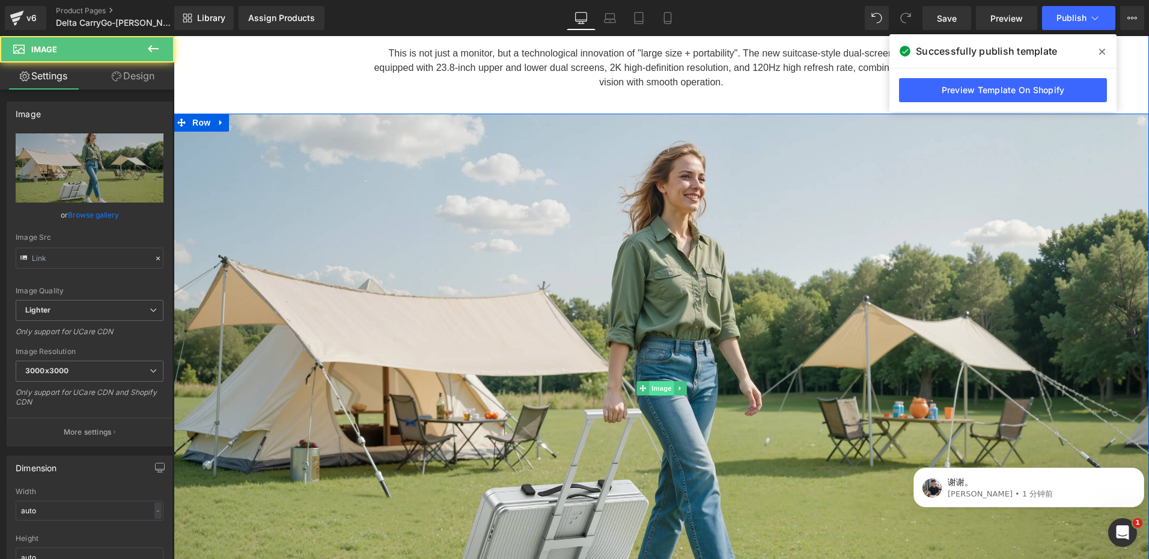
click at [652, 381] on span "Image" at bounding box center [661, 388] width 25 height 14
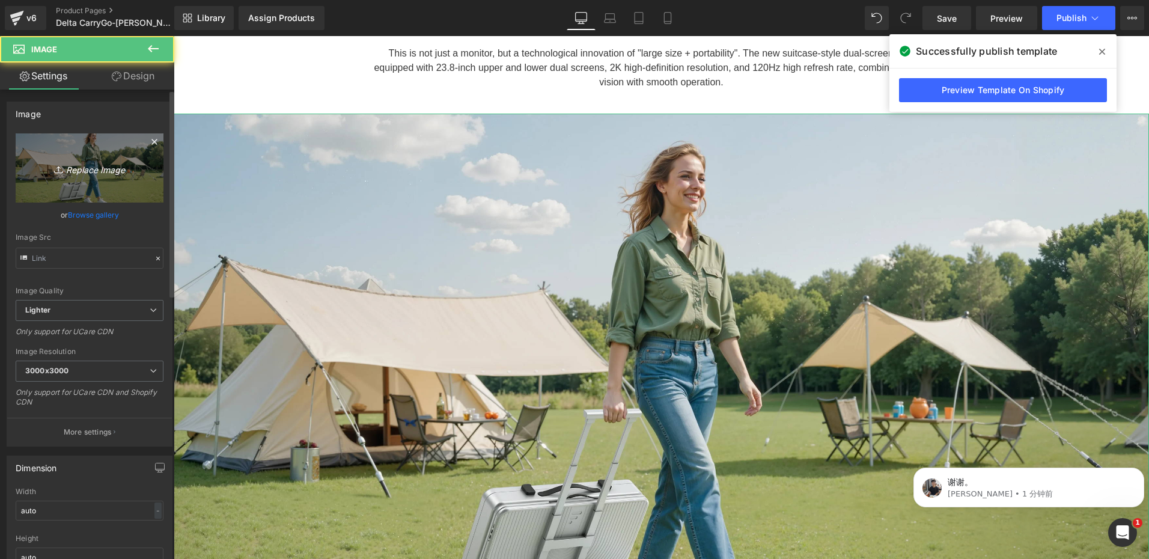
click at [106, 196] on link "Replace Image" at bounding box center [90, 167] width 148 height 69
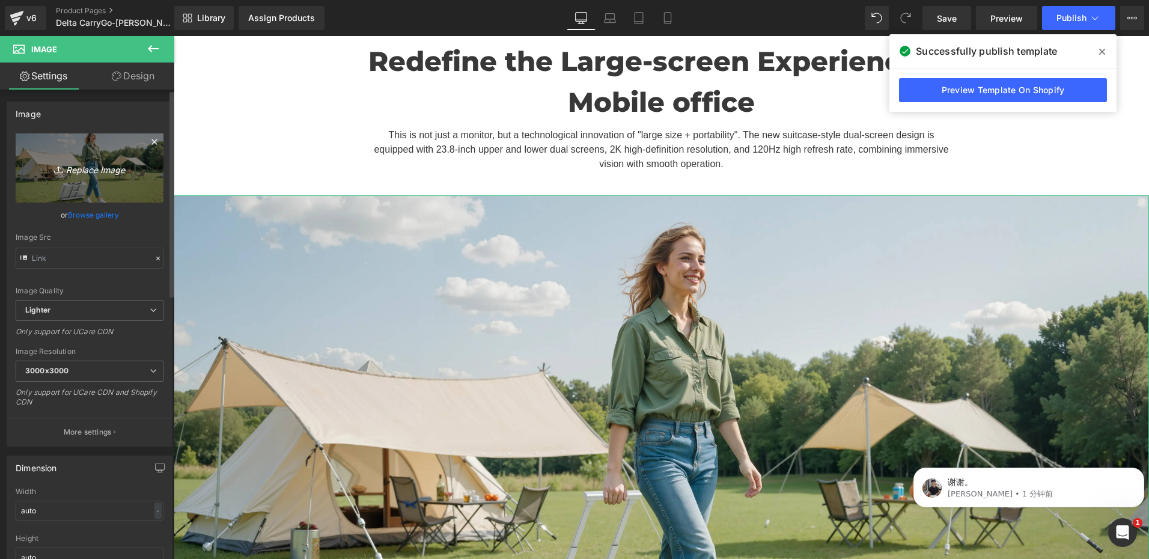
scroll to position [541, 0]
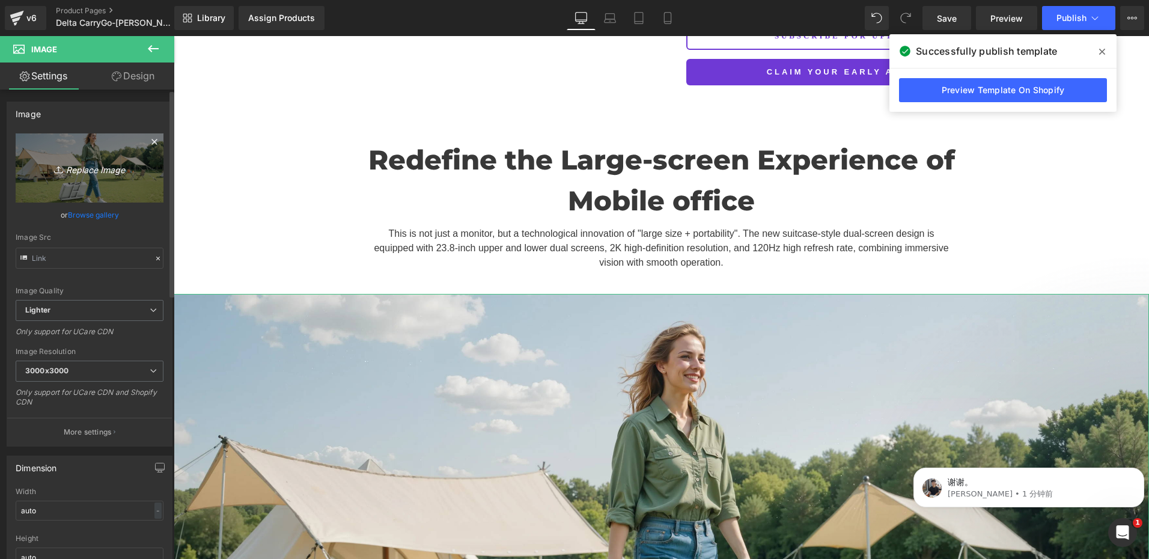
type input "C:\fakepath\03 拷贝.webp"
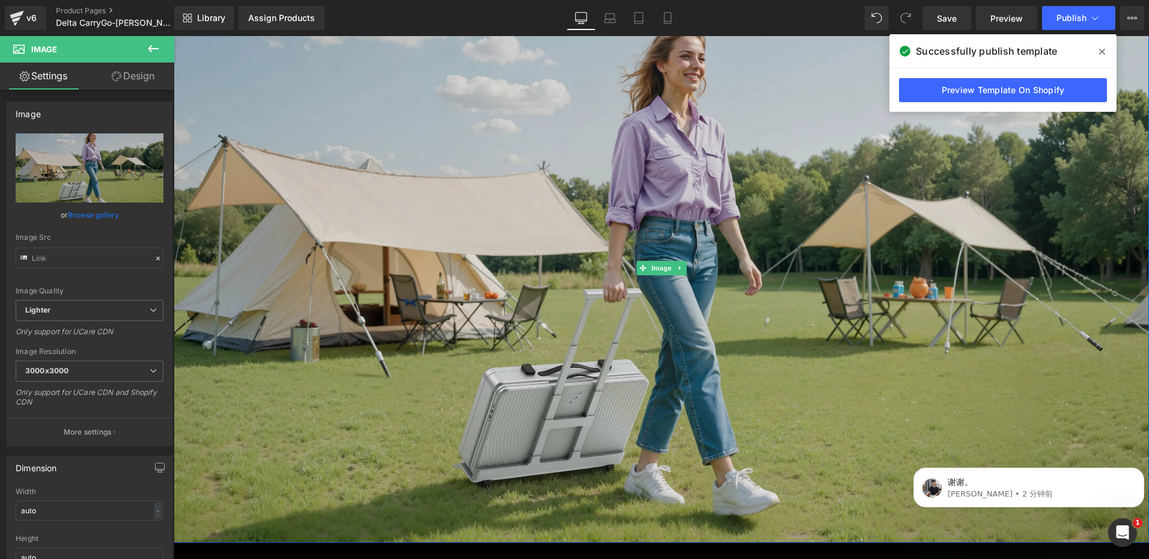
scroll to position [1141, 0]
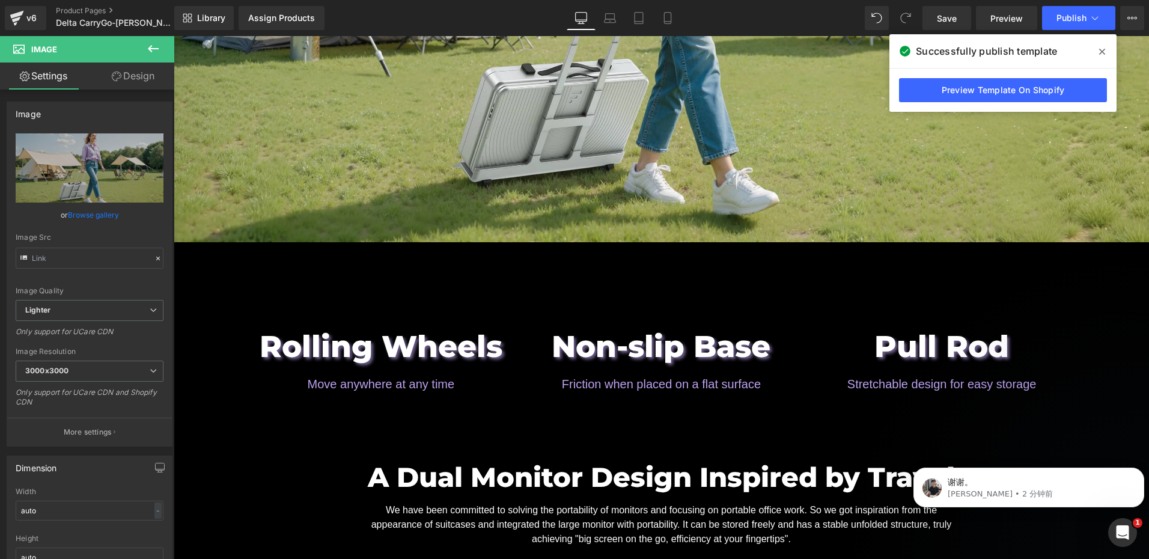
click at [920, 336] on div "Pull Rod Heading" at bounding box center [941, 349] width 263 height 51
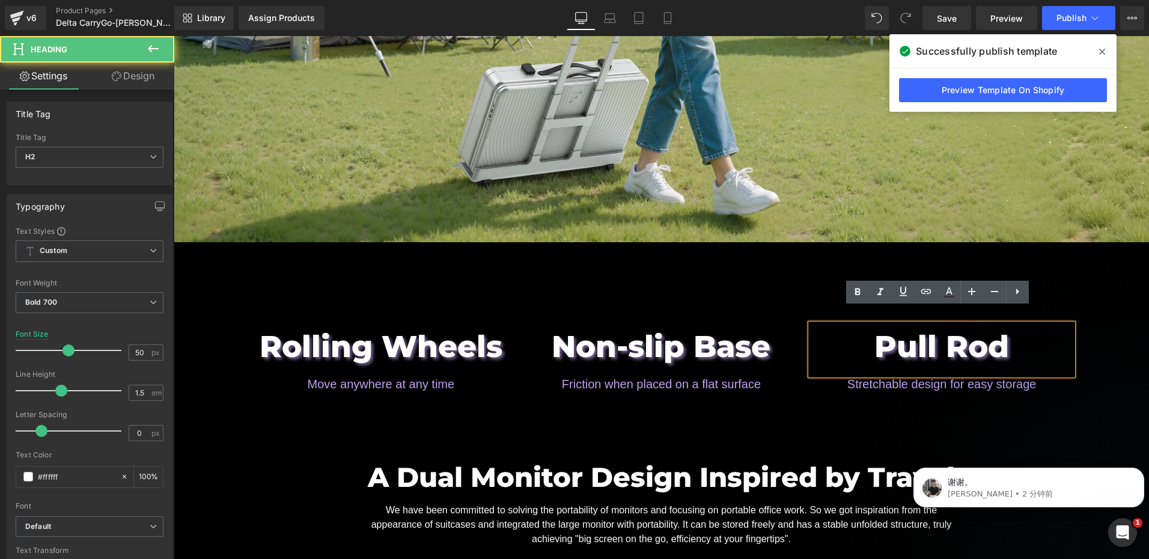
click at [941, 333] on h2 "Pull Rod" at bounding box center [941, 346] width 263 height 45
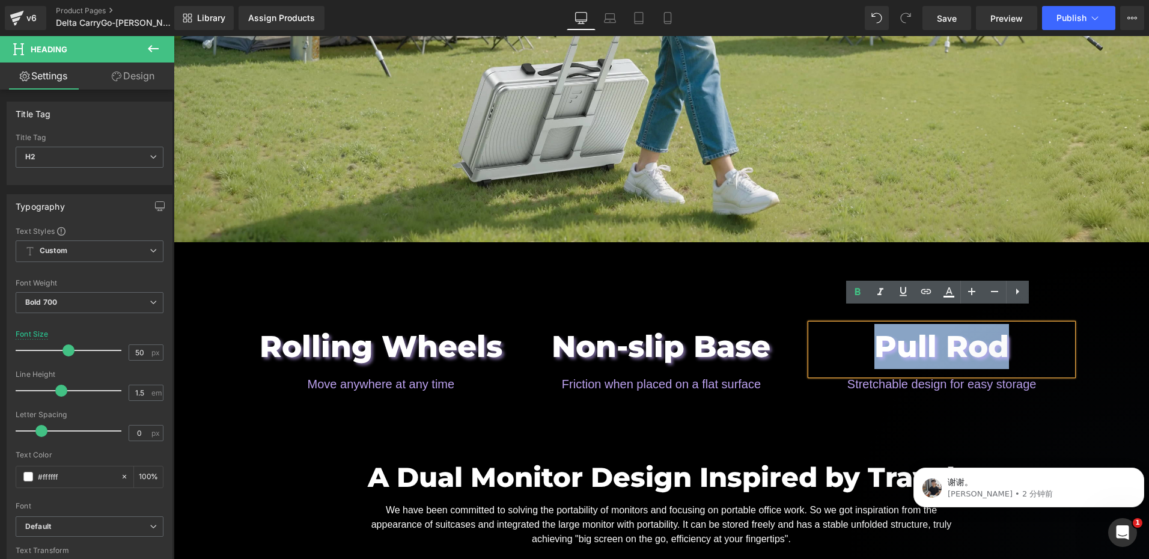
paste div
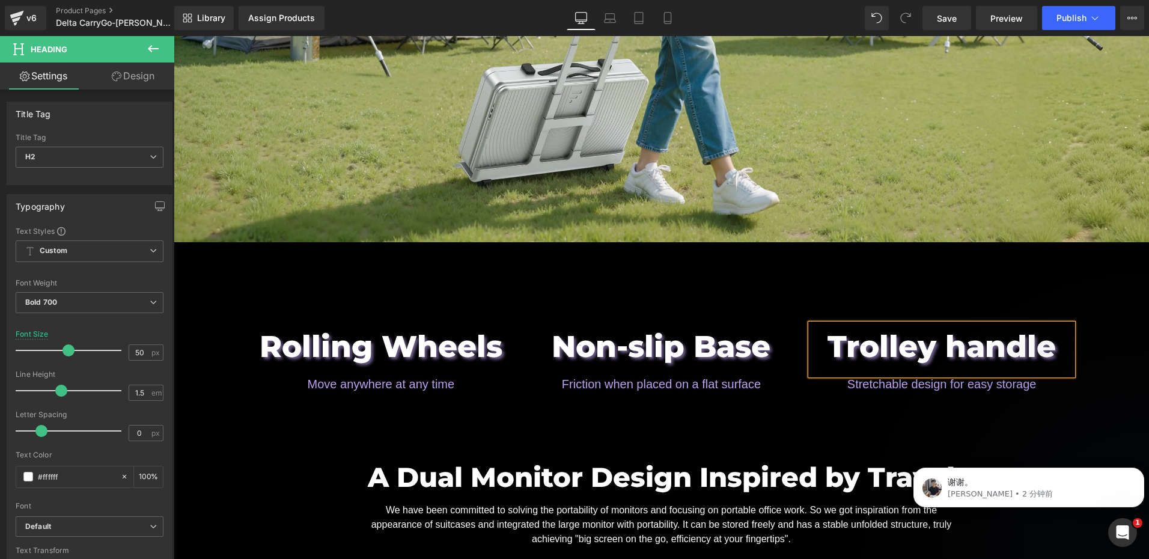
click at [960, 324] on h2 "Trolley handle" at bounding box center [941, 346] width 263 height 45
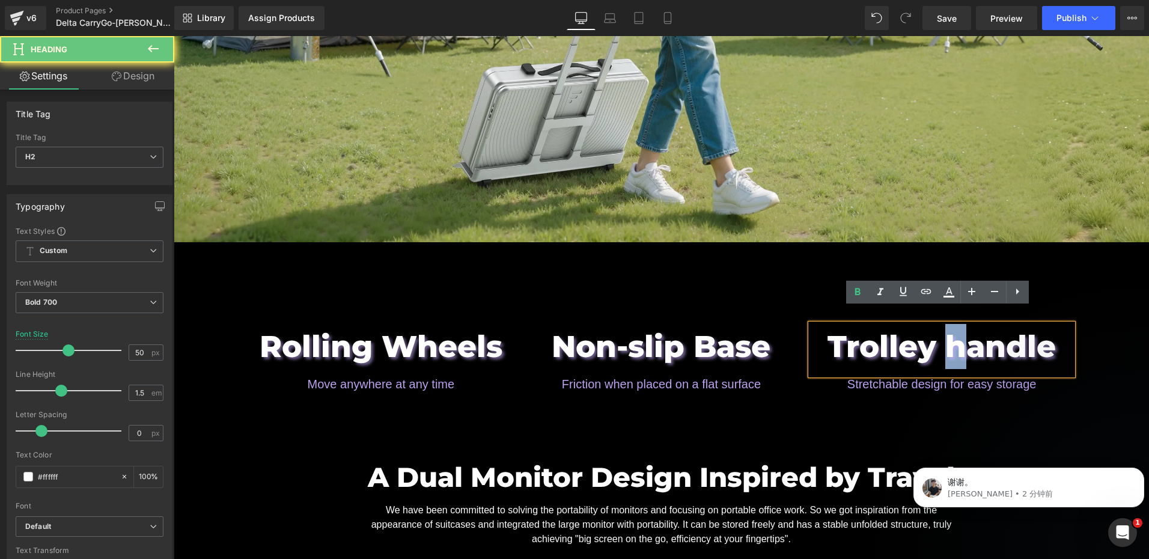
drag, startPoint x: 946, startPoint y: 335, endPoint x: 956, endPoint y: 332, distance: 9.9
click at [955, 333] on h2 "Trolley handle" at bounding box center [941, 346] width 263 height 45
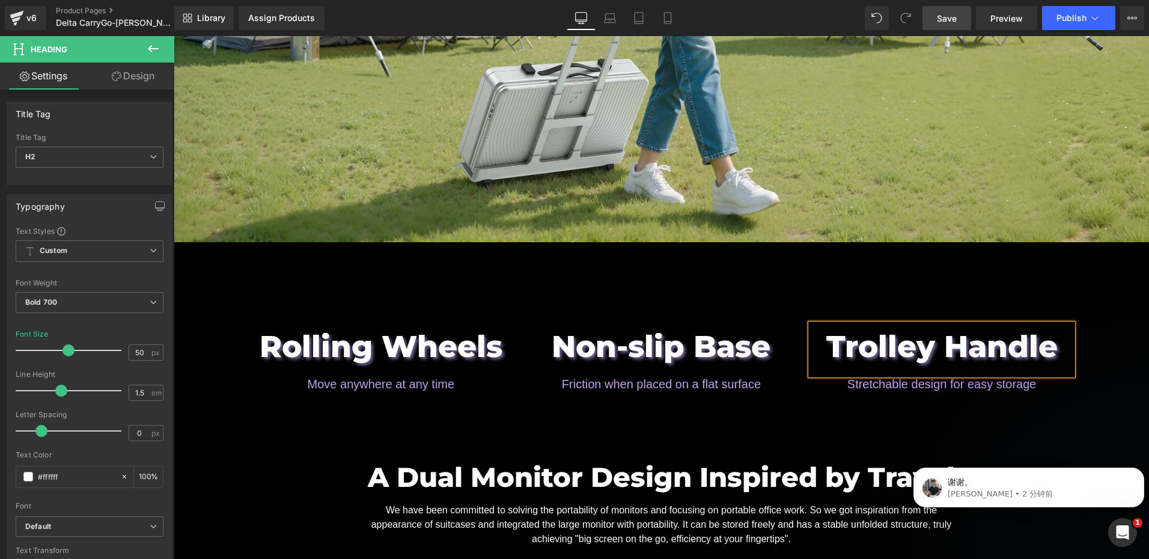
click at [942, 16] on span "Save" at bounding box center [946, 18] width 20 height 13
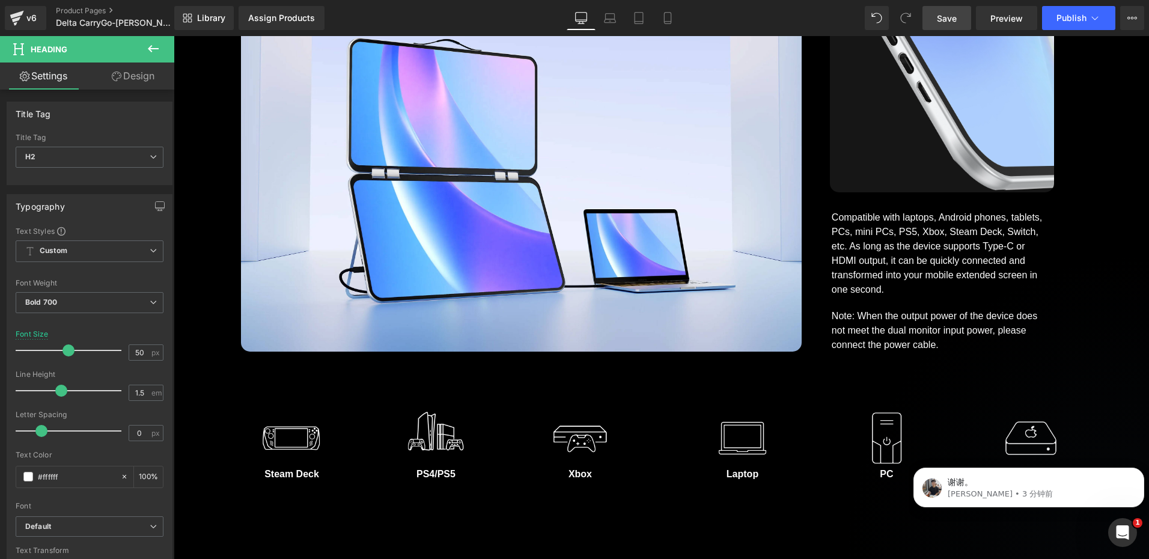
scroll to position [7712, 0]
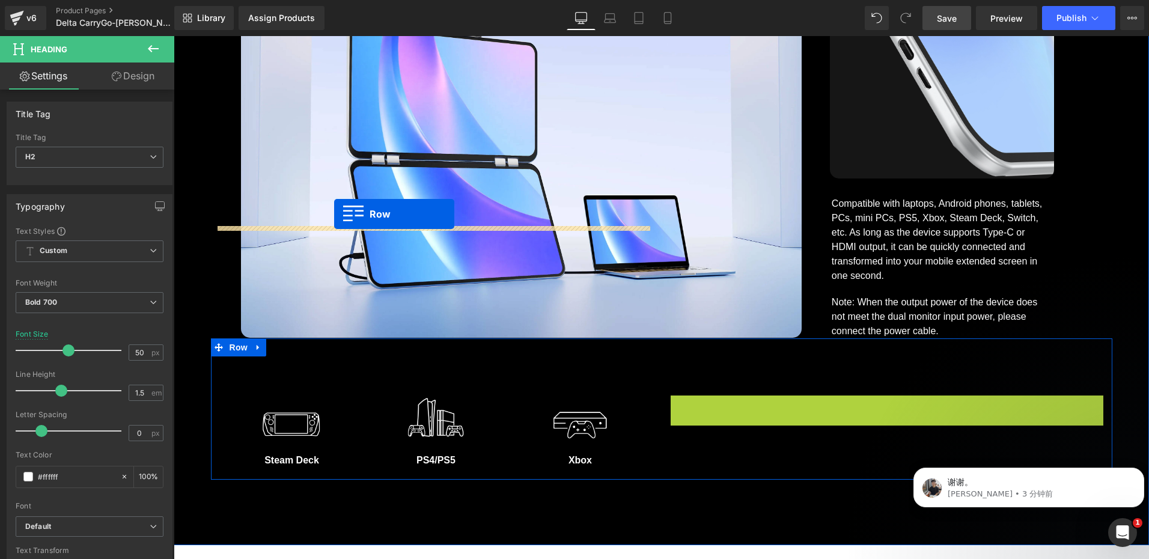
drag, startPoint x: 675, startPoint y: 236, endPoint x: 334, endPoint y: 214, distance: 341.9
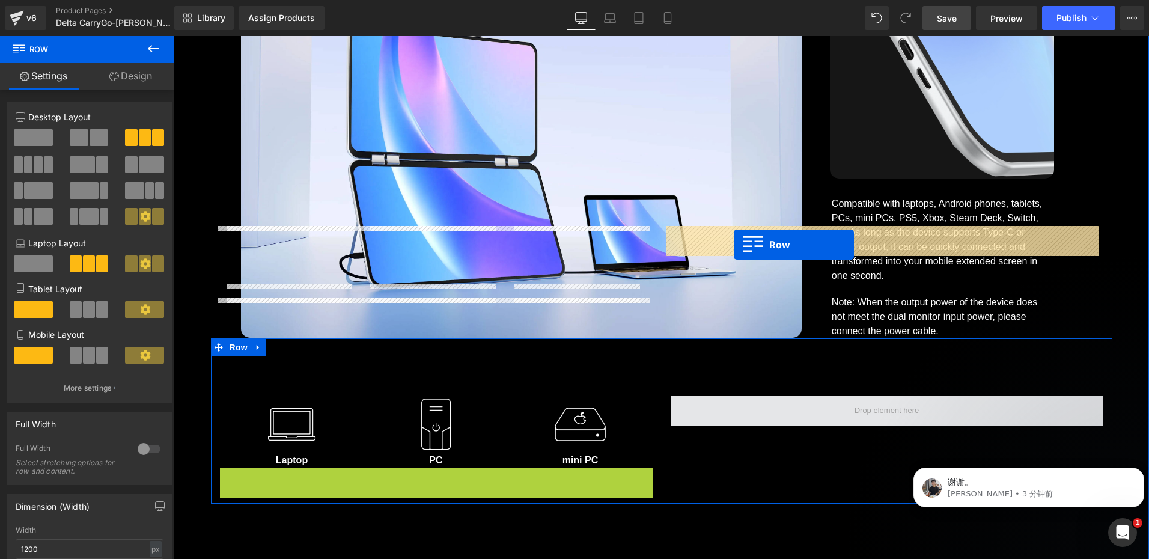
drag, startPoint x: 224, startPoint y: 308, endPoint x: 733, endPoint y: 244, distance: 513.3
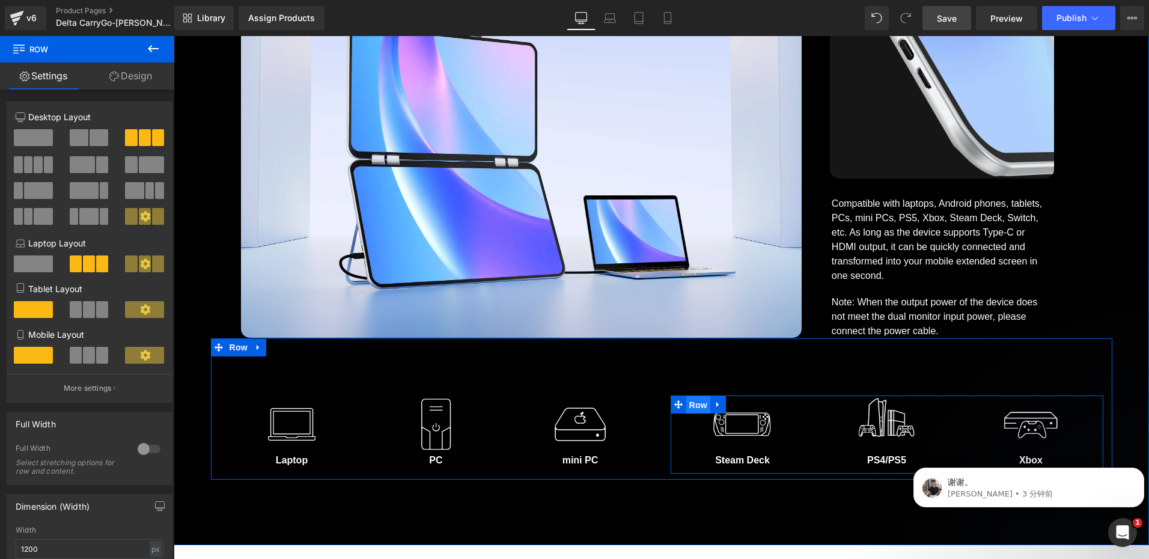
click at [693, 396] on span "Row" at bounding box center [698, 405] width 24 height 18
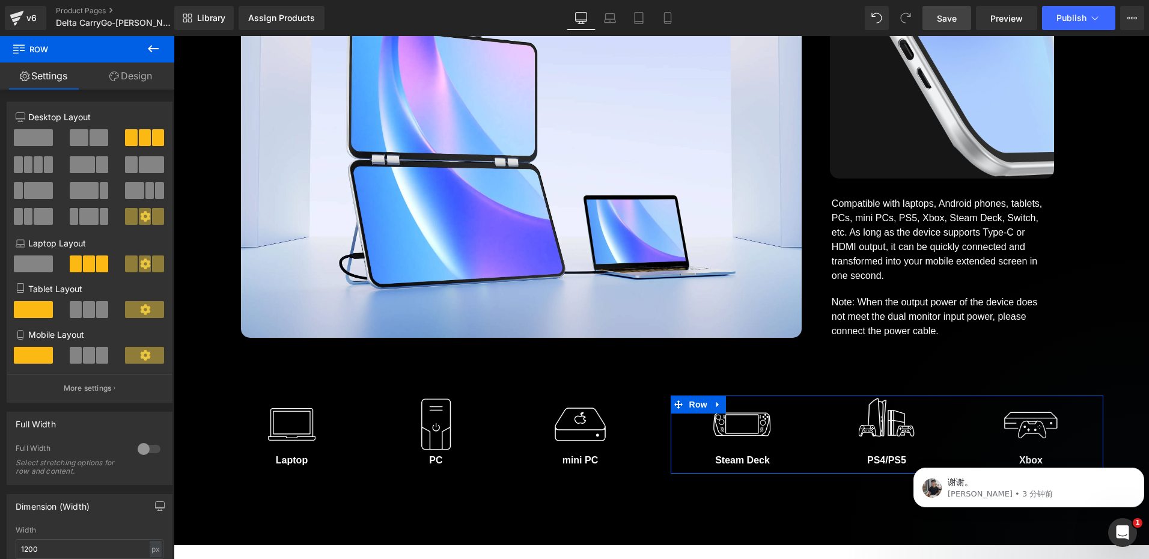
drag, startPoint x: 124, startPoint y: 77, endPoint x: 69, endPoint y: 149, distance: 90.8
click at [125, 77] on link "Design" at bounding box center [130, 75] width 87 height 27
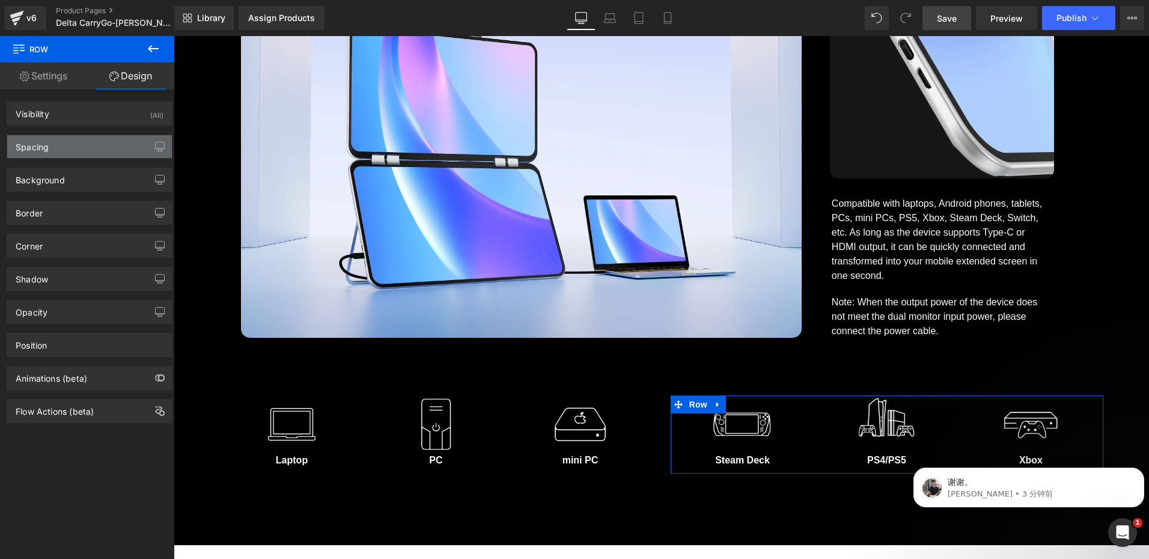
click at [68, 149] on div "Spacing" at bounding box center [89, 146] width 165 height 23
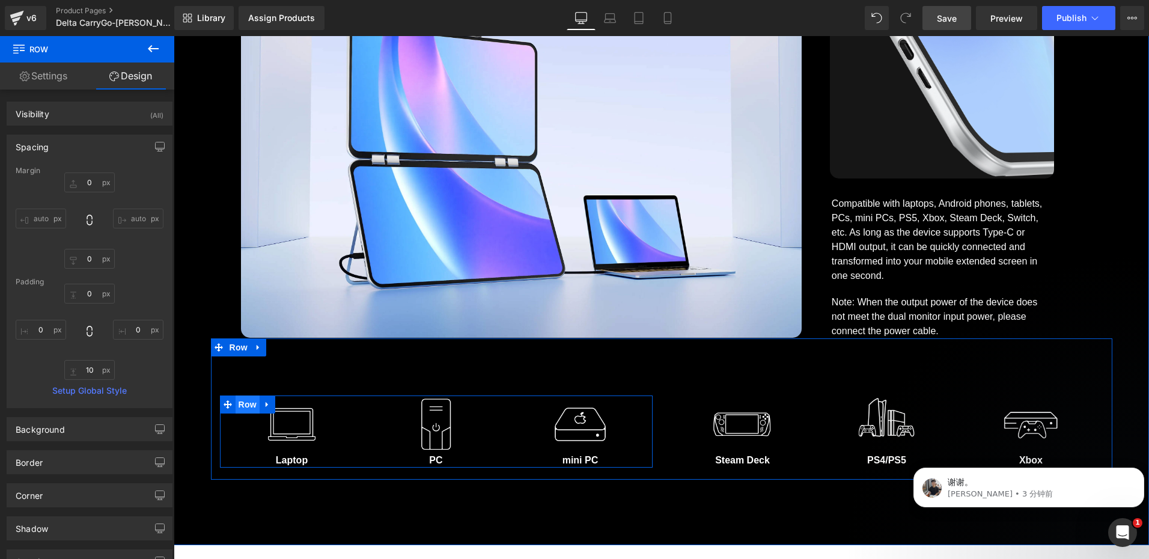
click at [238, 395] on span "Row" at bounding box center [247, 404] width 24 height 18
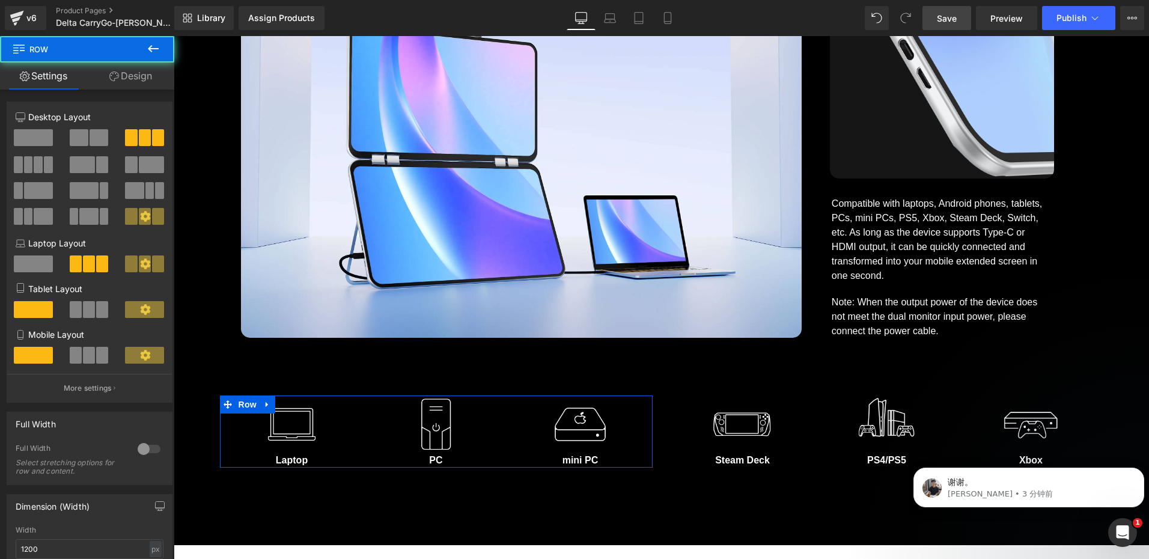
click at [124, 73] on link "Design" at bounding box center [130, 75] width 87 height 27
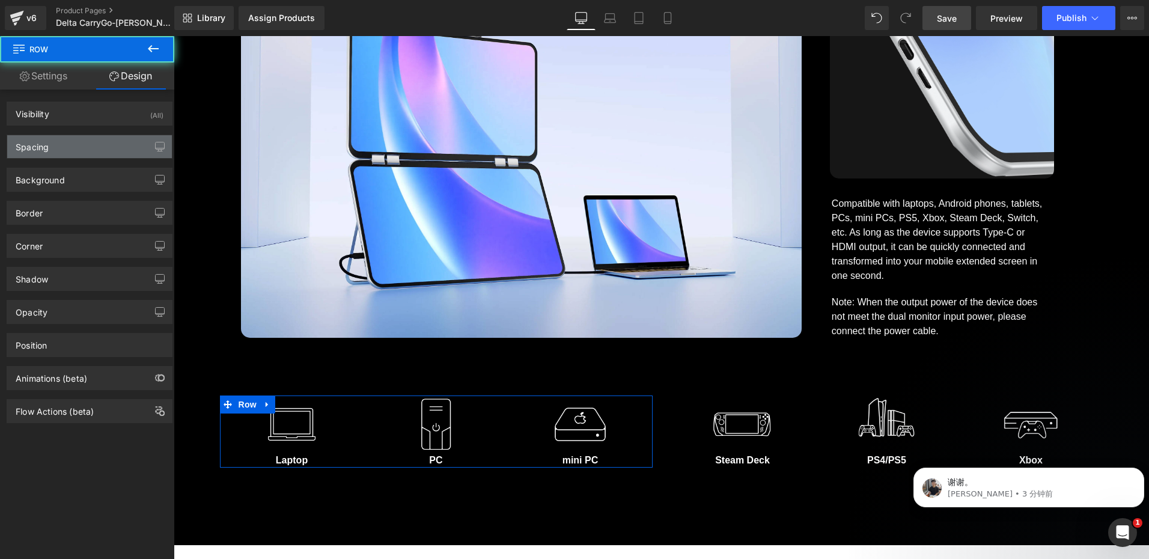
click at [35, 139] on div "Spacing" at bounding box center [32, 143] width 33 height 17
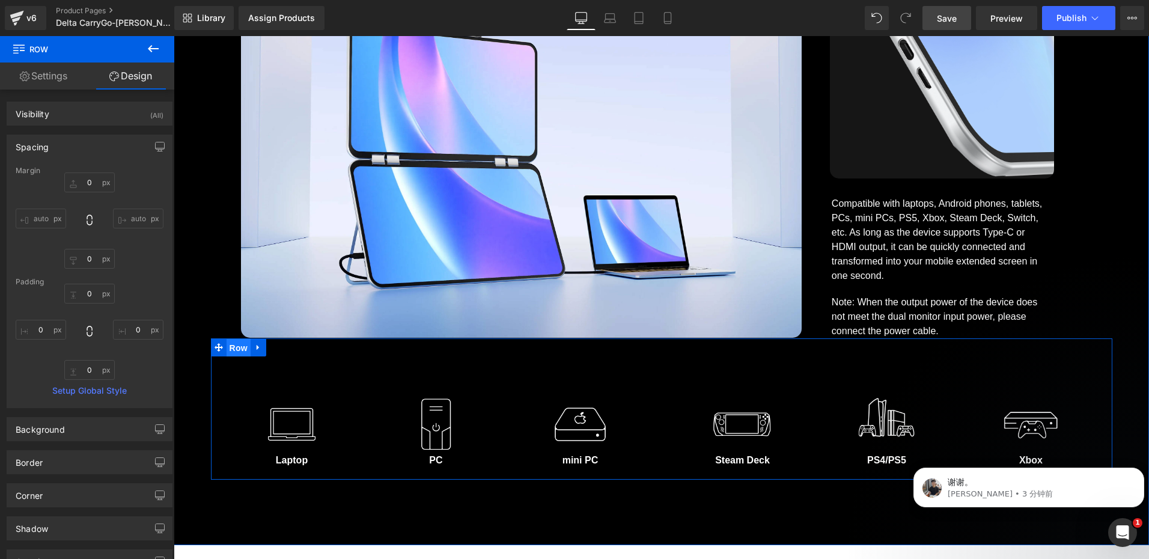
click at [234, 339] on span "Row" at bounding box center [238, 348] width 24 height 18
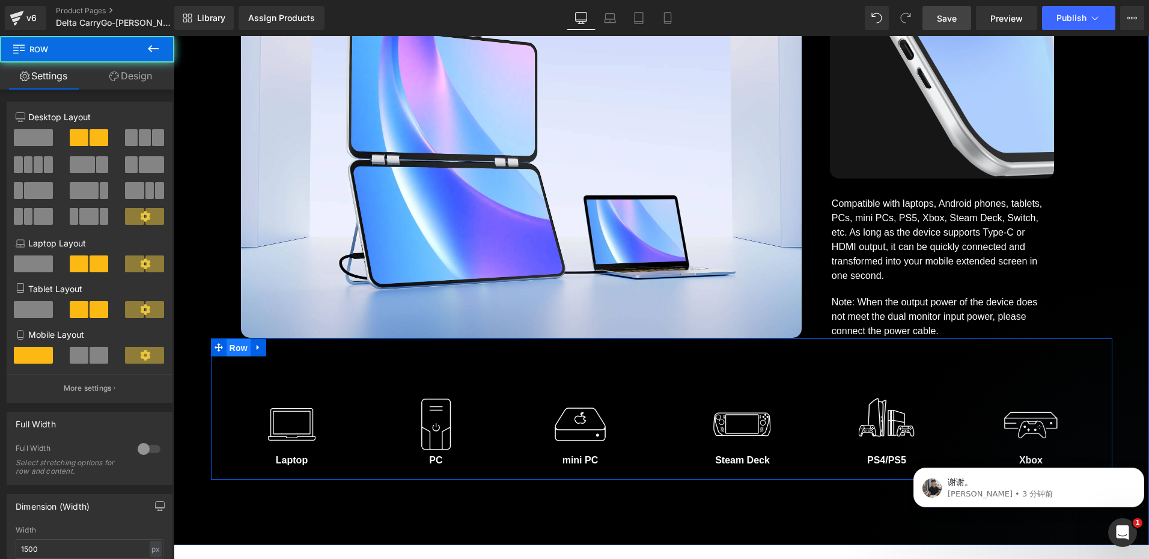
click at [234, 339] on span "Row" at bounding box center [238, 348] width 24 height 18
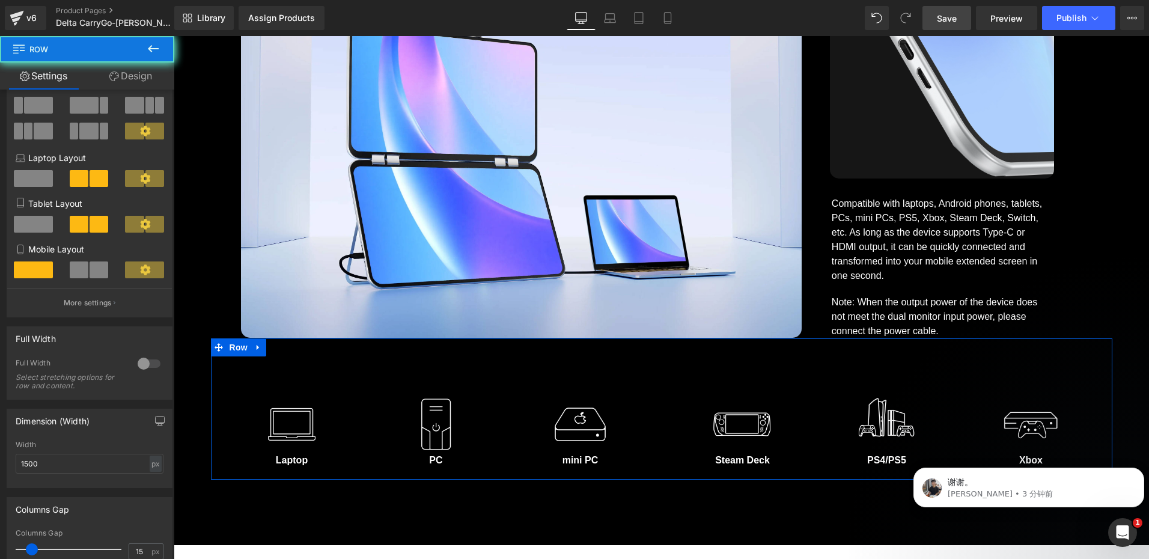
scroll to position [300, 0]
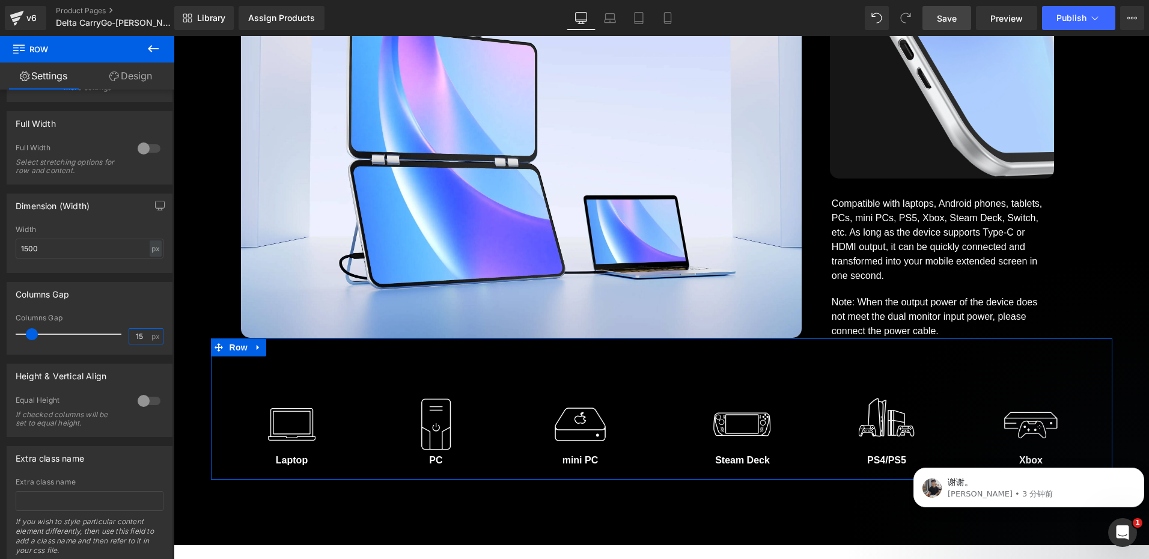
click at [139, 337] on input "15" at bounding box center [139, 336] width 21 height 15
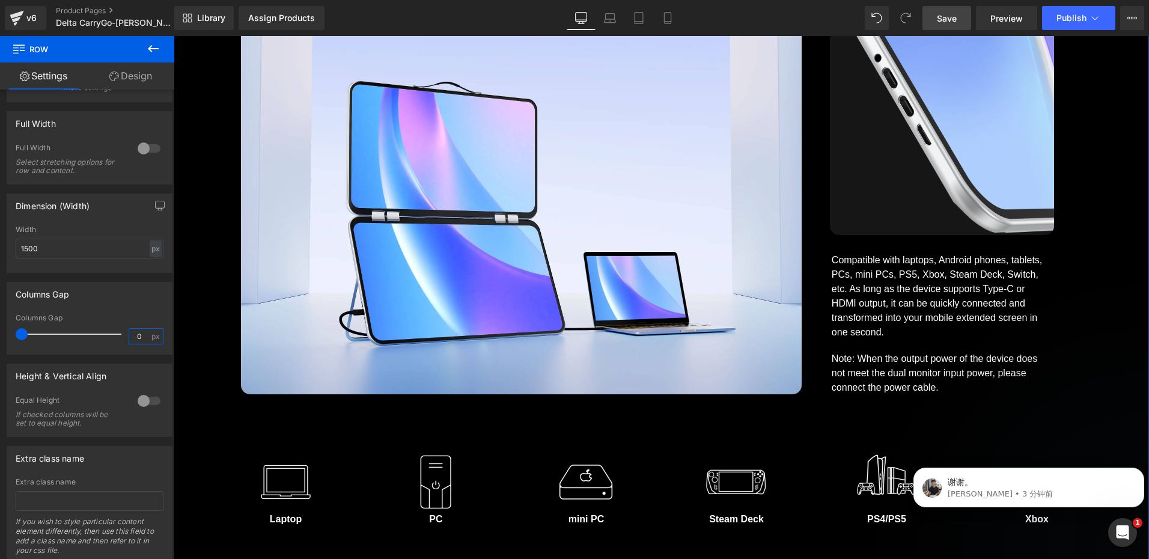
scroll to position [7592, 0]
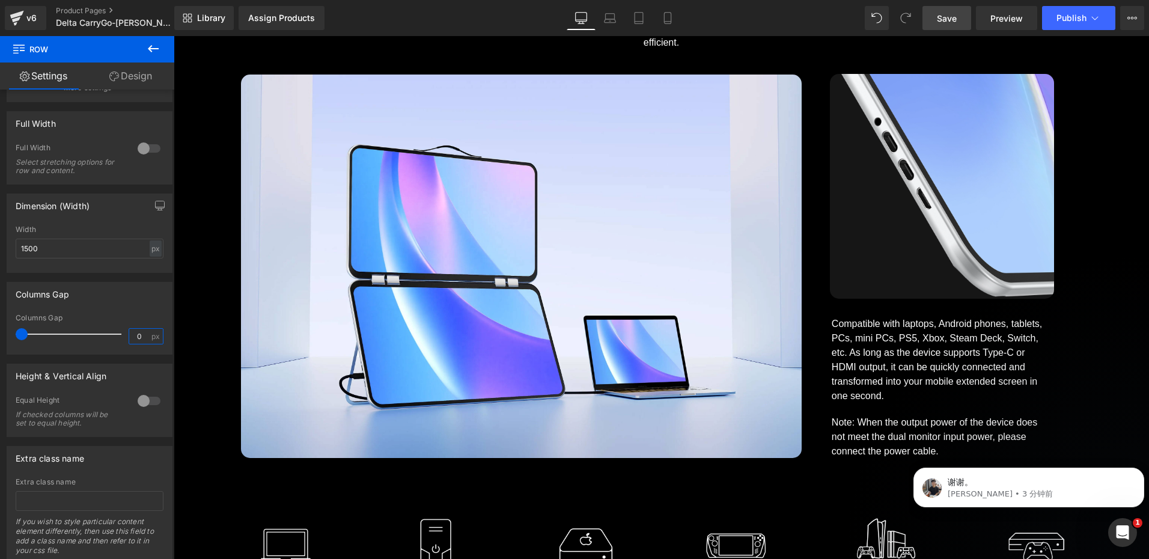
type input "0"
click at [940, 18] on span "Save" at bounding box center [946, 18] width 20 height 13
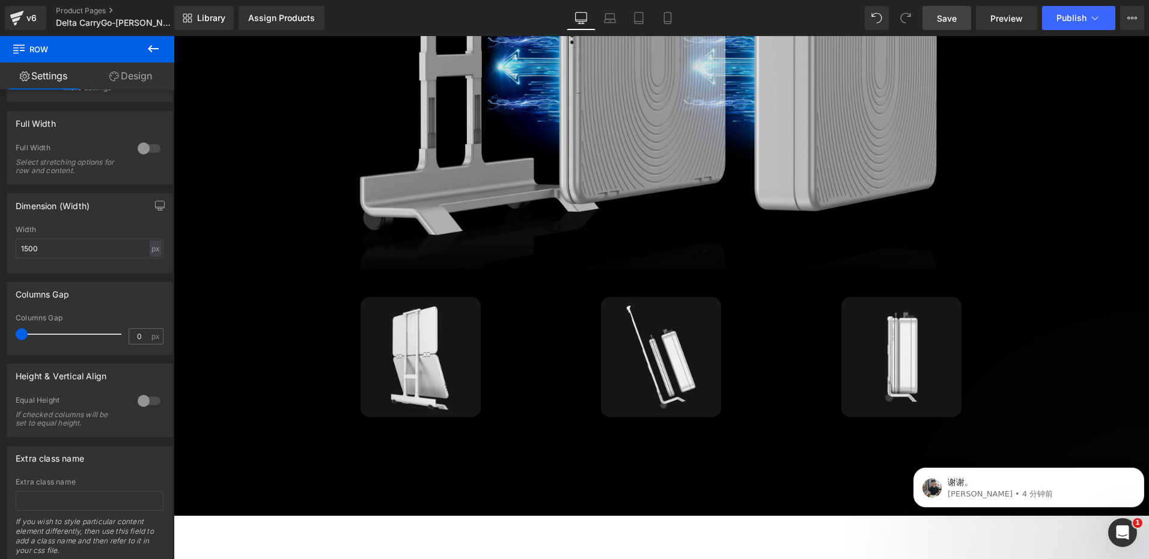
scroll to position [2606, 0]
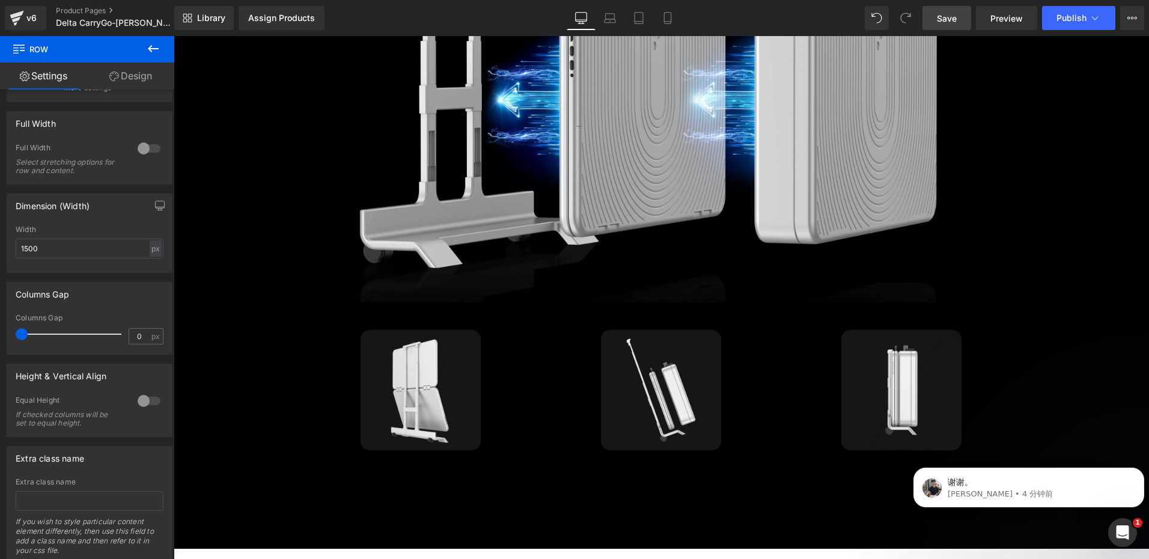
click at [351, 384] on div at bounding box center [421, 390] width 222 height 120
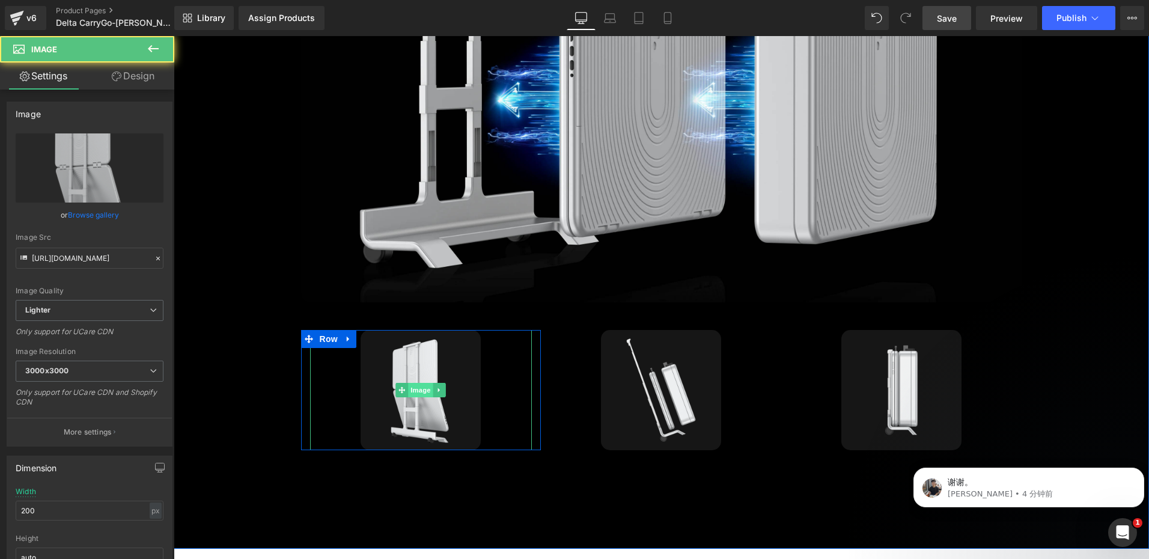
click at [411, 383] on span "Image" at bounding box center [420, 390] width 25 height 14
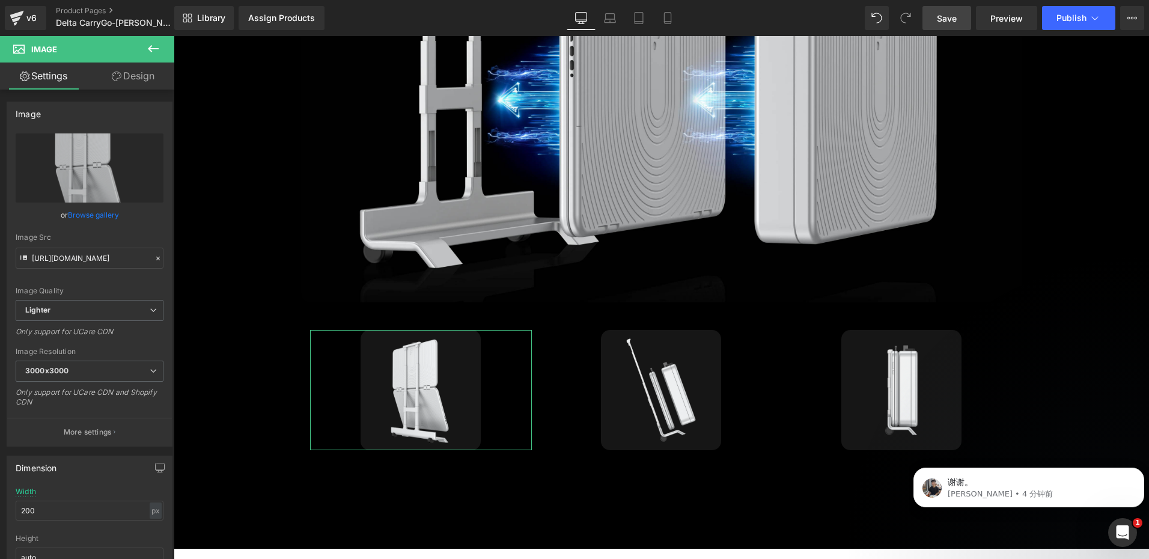
click at [142, 79] on link "Design" at bounding box center [133, 75] width 87 height 27
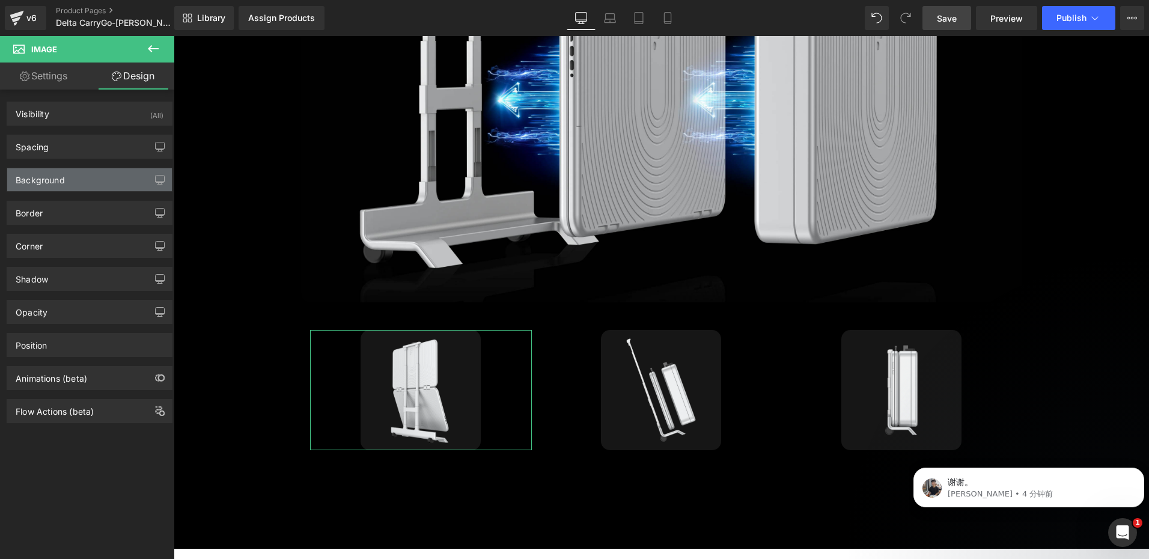
click at [68, 177] on div "Background" at bounding box center [89, 179] width 165 height 23
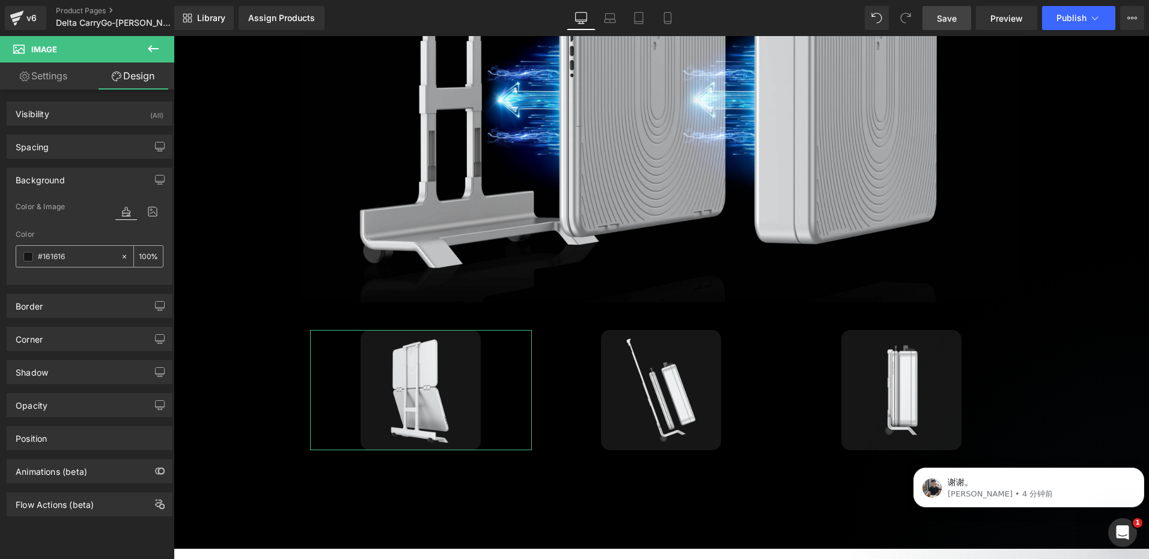
click at [31, 261] on span at bounding box center [28, 257] width 10 height 10
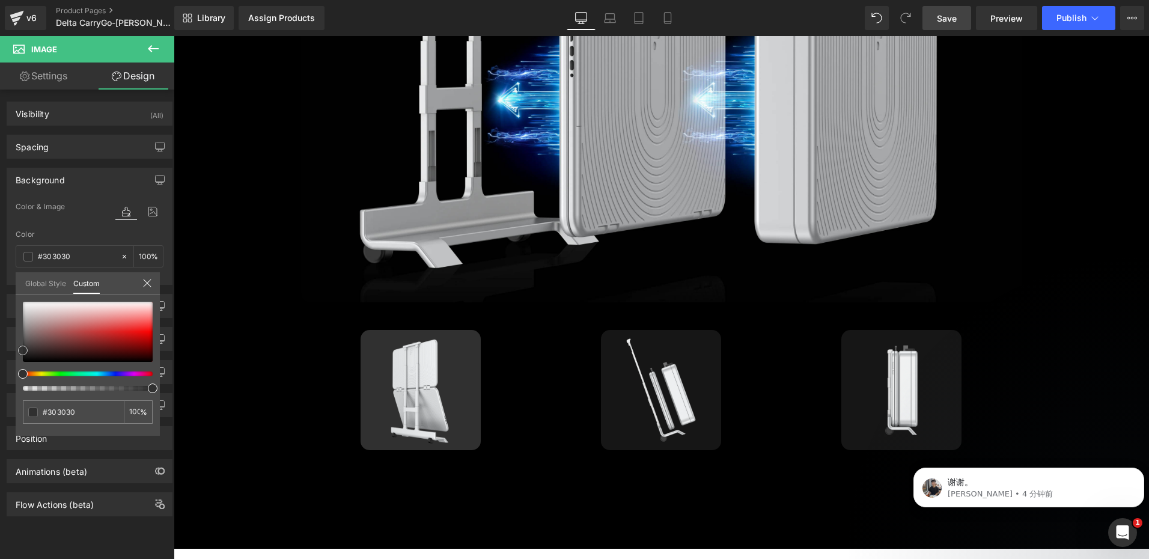
drag, startPoint x: 22, startPoint y: 354, endPoint x: -2, endPoint y: 348, distance: 24.2
click at [0, 348] on html "Image You are previewing how the will restyle your page. You can not edit Eleme…" at bounding box center [574, 279] width 1149 height 559
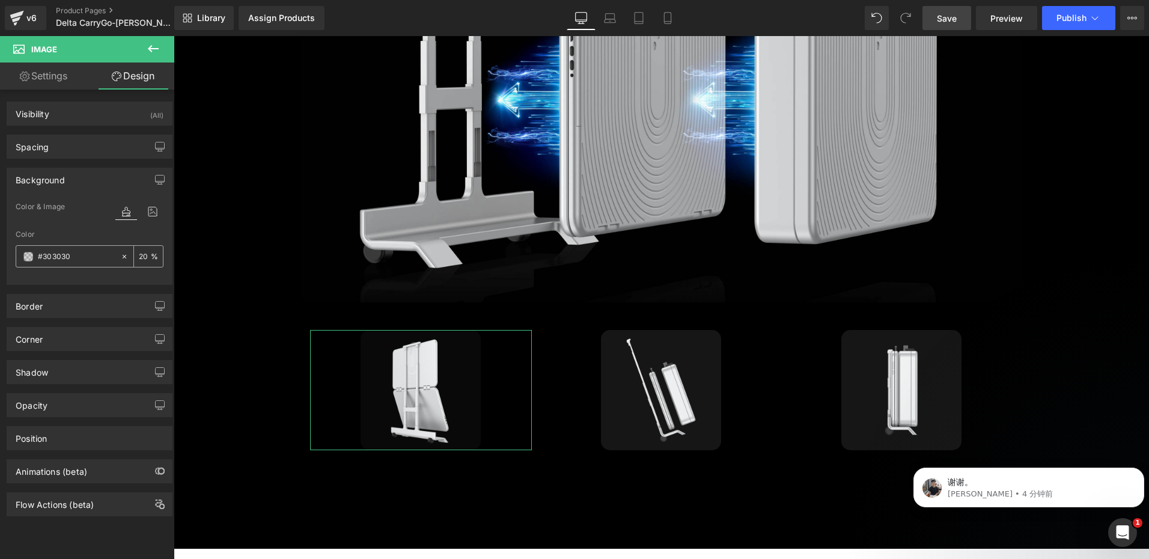
click at [25, 263] on div at bounding box center [68, 256] width 104 height 21
click at [26, 259] on span at bounding box center [28, 257] width 10 height 10
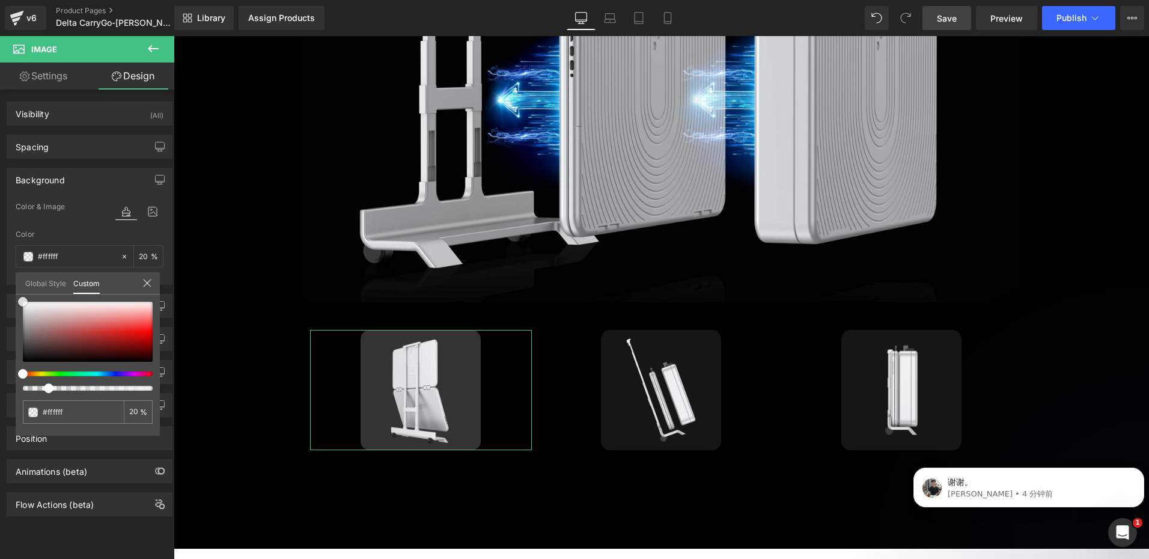
drag, startPoint x: 23, startPoint y: 345, endPoint x: 20, endPoint y: 285, distance: 60.7
click at [20, 285] on div "Global Style Custom Setup Global Style #303030 20 %" at bounding box center [88, 290] width 144 height 37
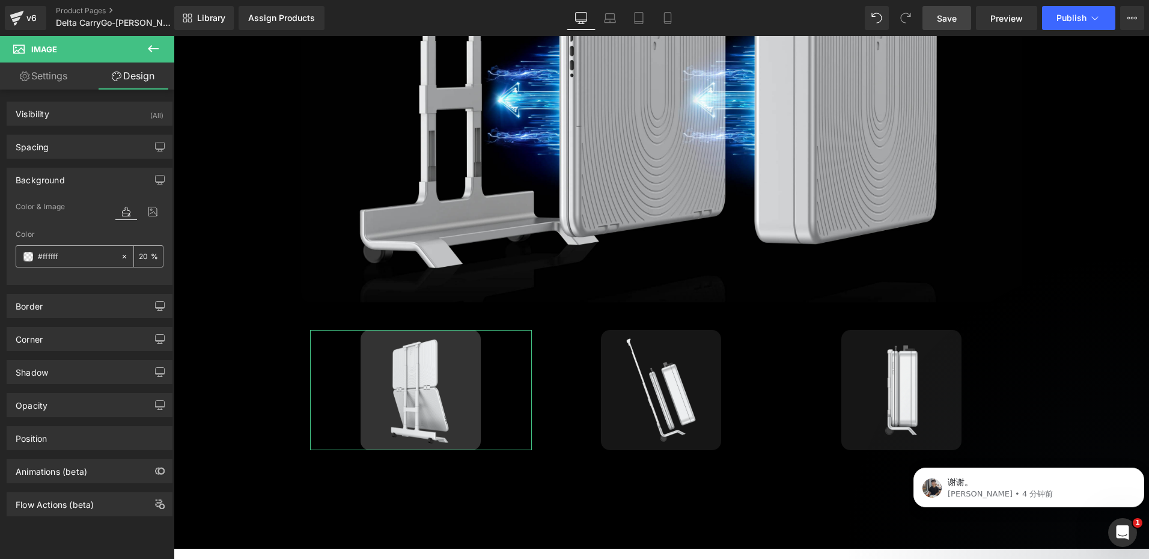
click at [139, 254] on input "20" at bounding box center [145, 255] width 12 height 13
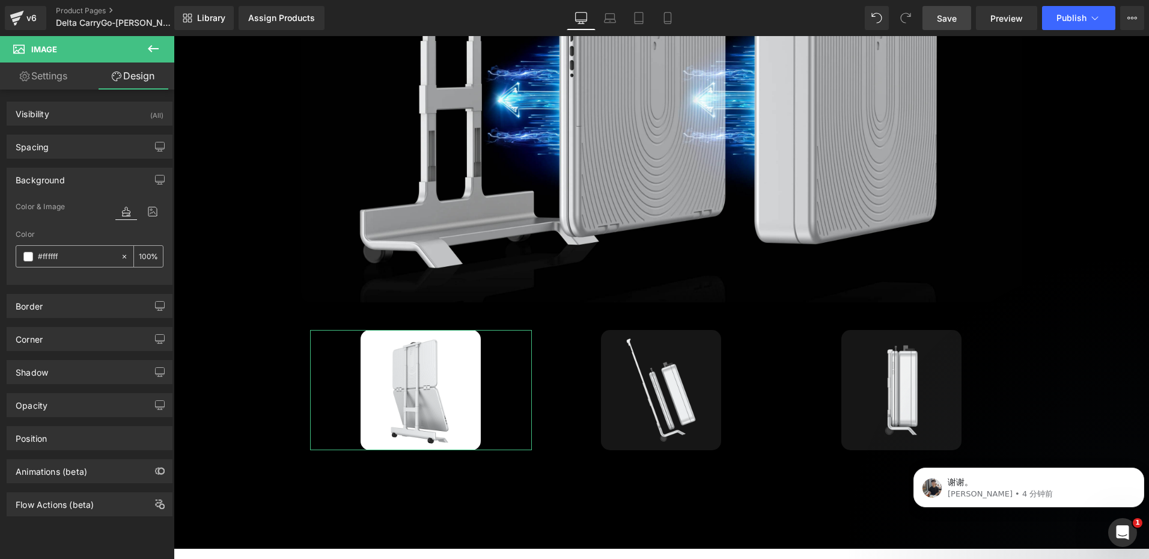
type input "100"
click at [29, 255] on span at bounding box center [28, 257] width 10 height 10
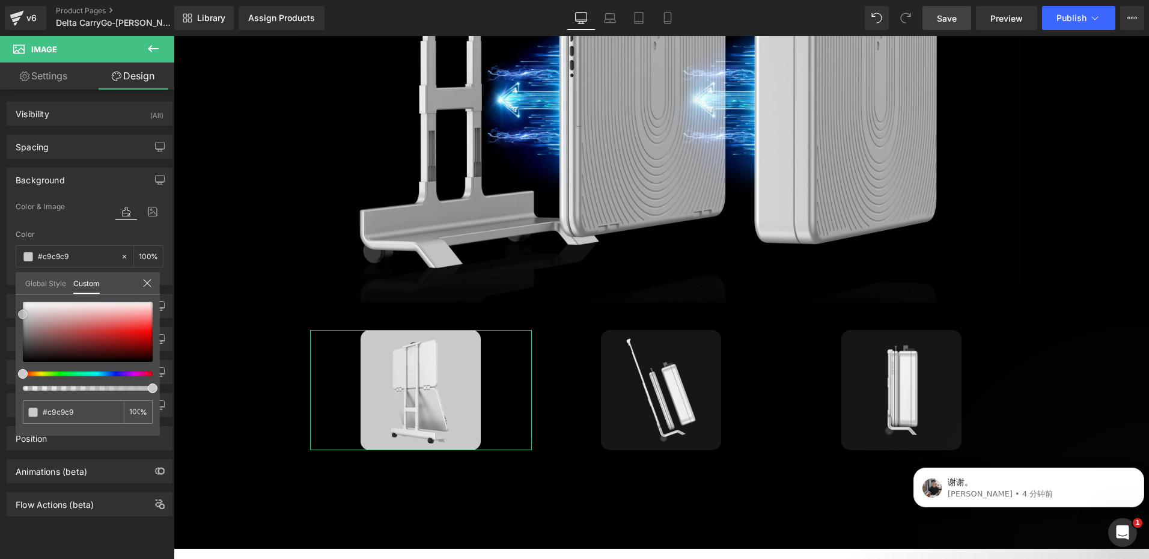
drag, startPoint x: 25, startPoint y: 306, endPoint x: 16, endPoint y: 318, distance: 15.5
click at [16, 318] on div "#ffffff 100 %" at bounding box center [88, 369] width 144 height 134
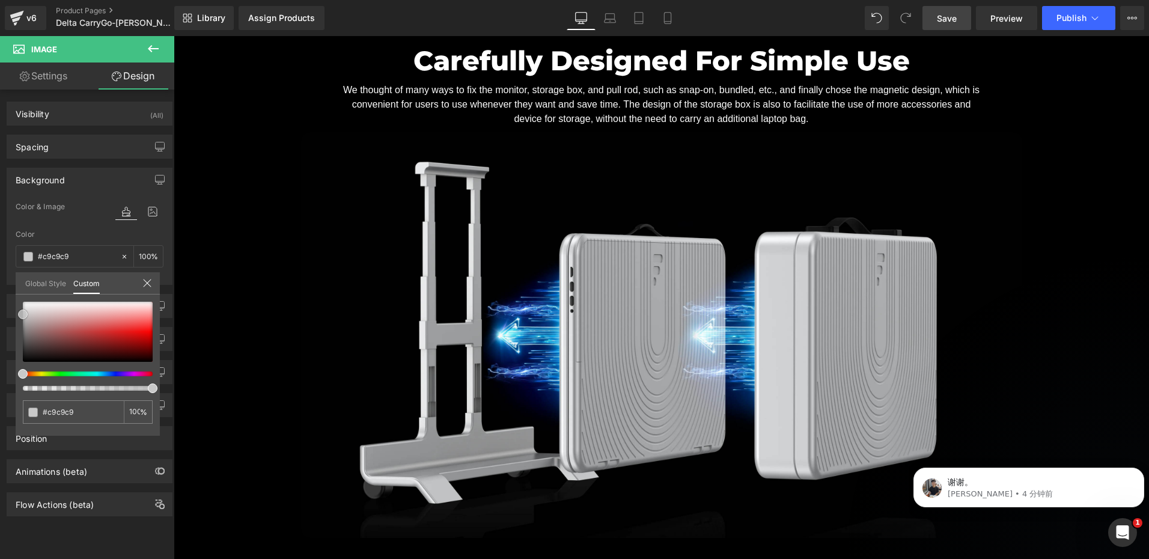
scroll to position [2486, 0]
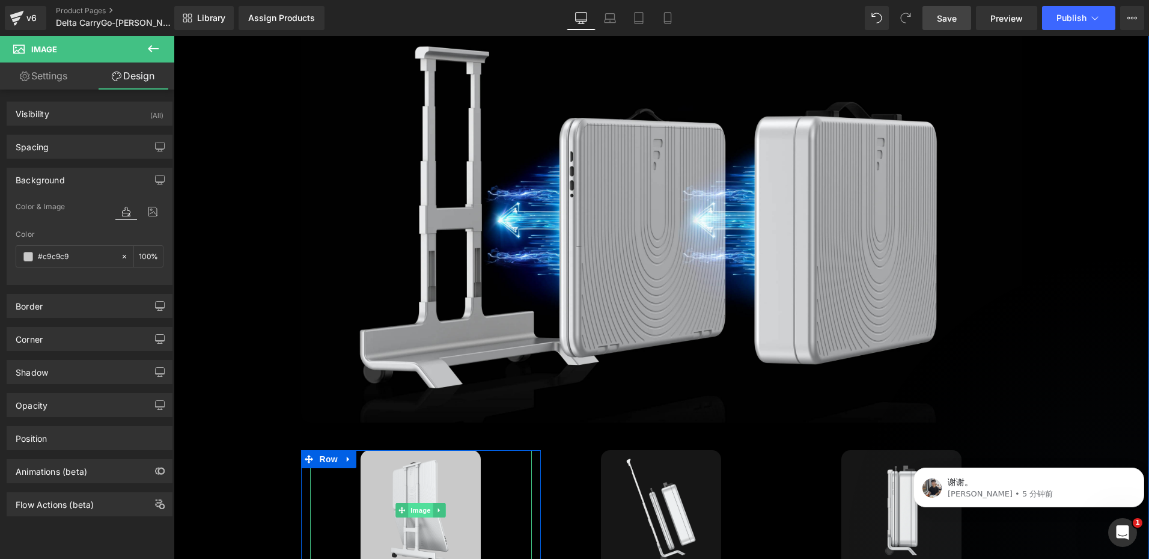
click at [410, 503] on span "Image" at bounding box center [420, 510] width 25 height 14
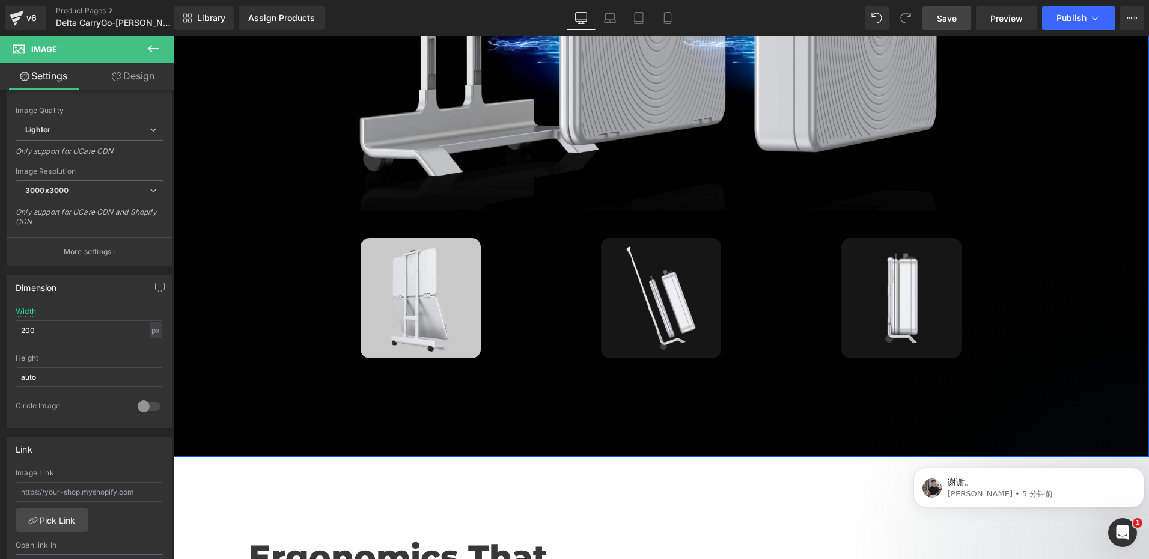
scroll to position [2727, 0]
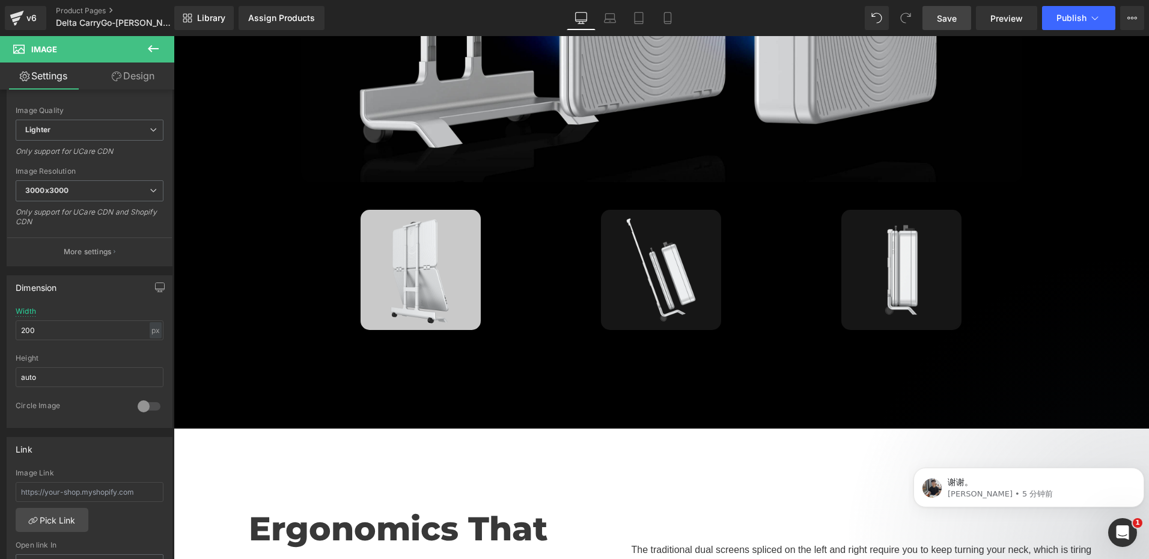
drag, startPoint x: 956, startPoint y: 20, endPoint x: 380, endPoint y: 320, distance: 649.4
click at [956, 20] on span "Save" at bounding box center [946, 18] width 20 height 13
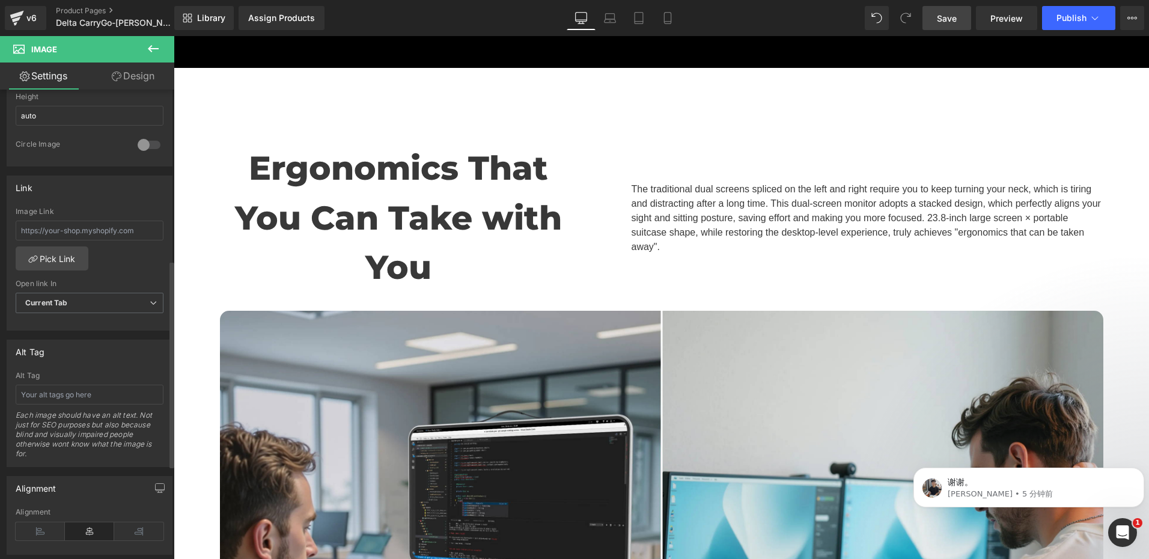
scroll to position [481, 0]
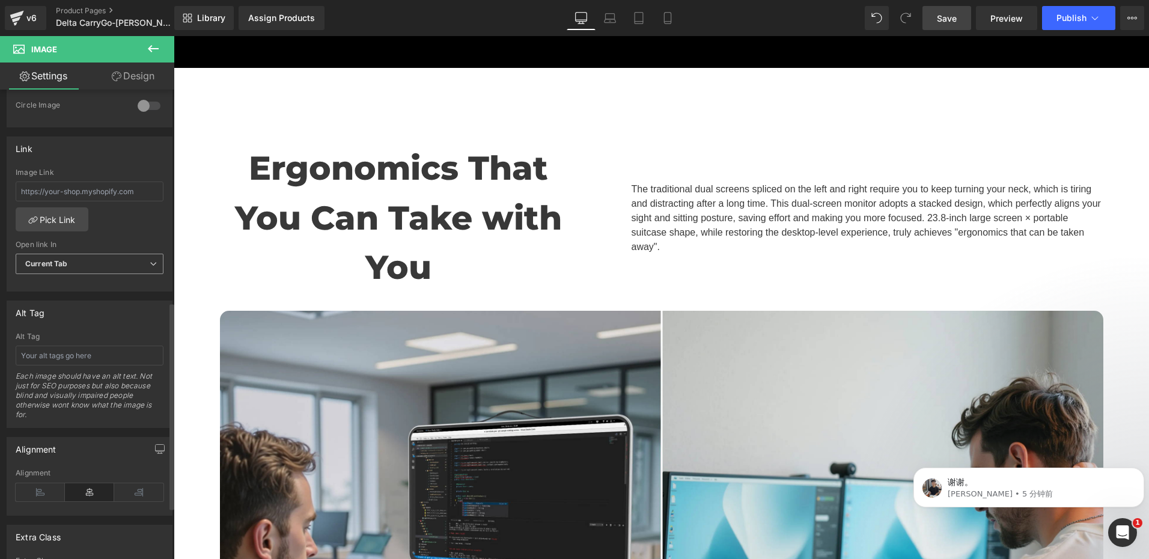
click at [102, 266] on span "Current Tab" at bounding box center [90, 263] width 148 height 21
drag, startPoint x: 85, startPoint y: 388, endPoint x: 112, endPoint y: 393, distance: 27.6
click at [86, 387] on div "Each image should have an alt text. Not just for SEO purposes but also because …" at bounding box center [90, 399] width 148 height 56
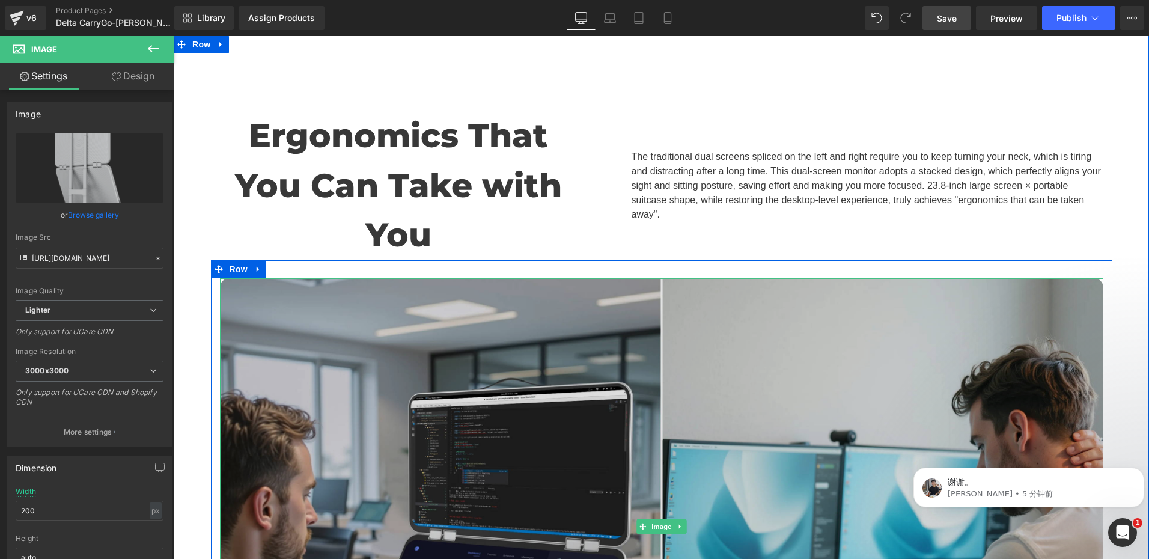
scroll to position [3147, 0]
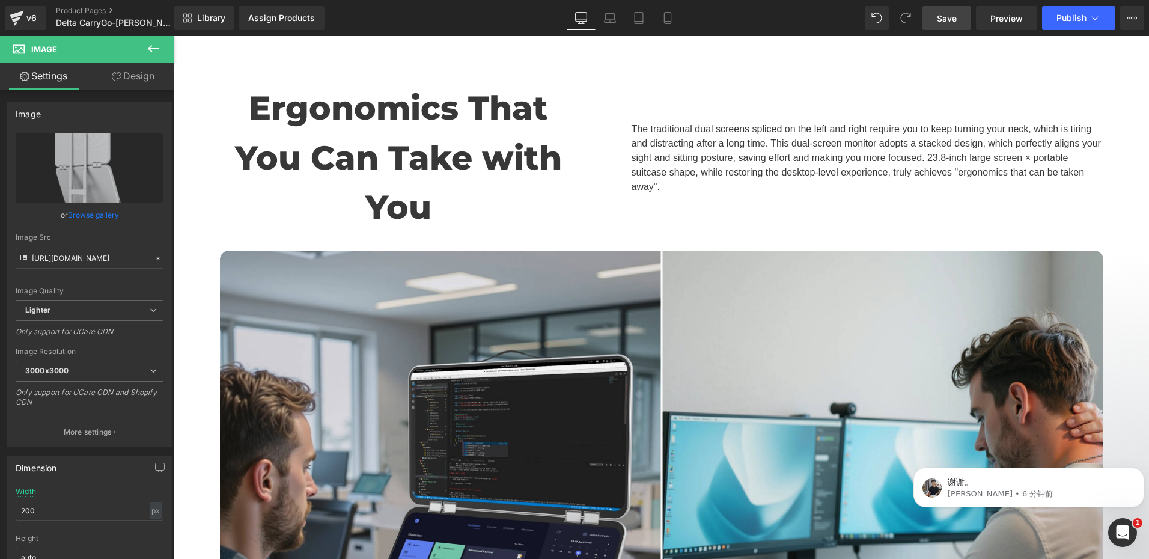
click at [935, 16] on link "Save" at bounding box center [946, 18] width 49 height 24
